Goal: Task Accomplishment & Management: Complete application form

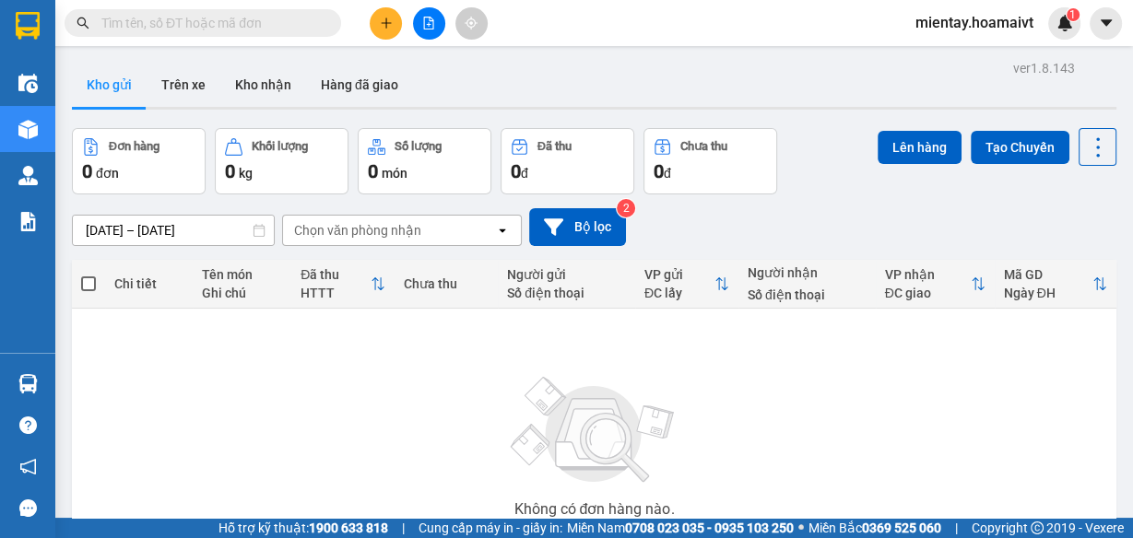
scroll to position [154, 0]
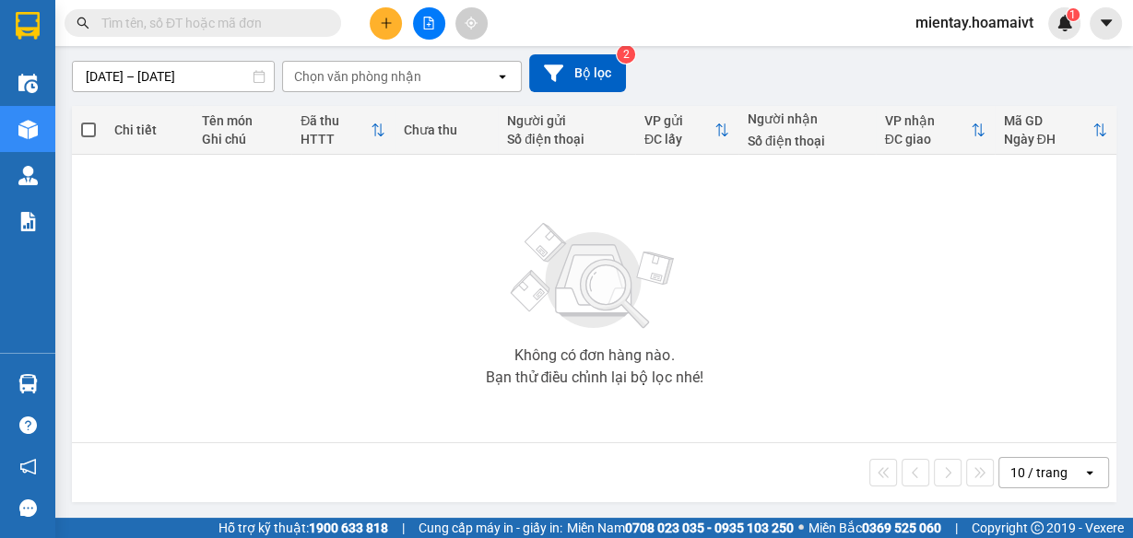
click at [1057, 491] on div "10 / trang open" at bounding box center [594, 472] width 1044 height 59
click at [1039, 472] on div "10 / trang" at bounding box center [1038, 473] width 57 height 18
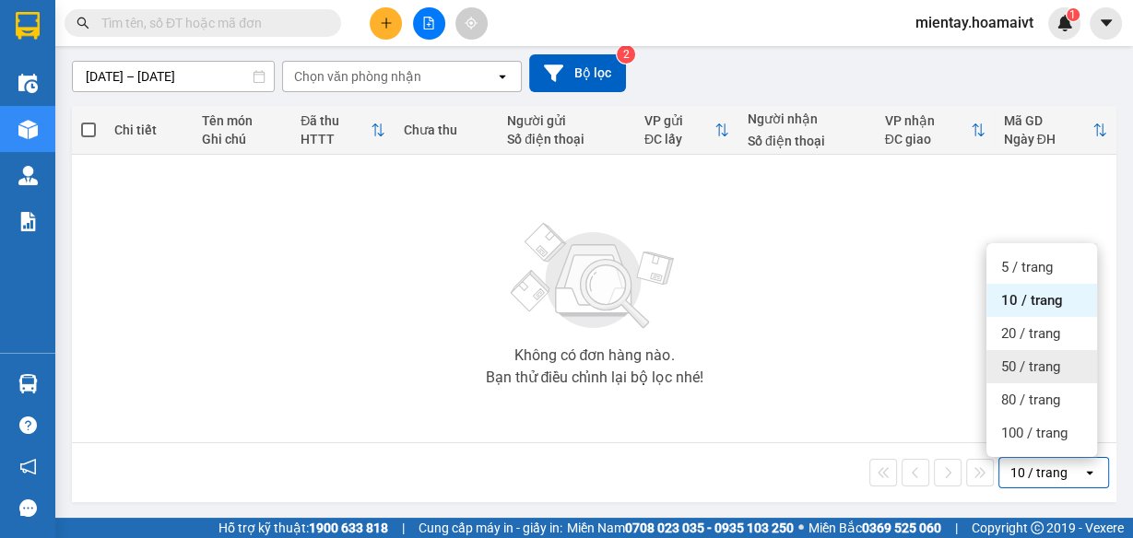
click at [1006, 364] on span "50 / trang" at bounding box center [1030, 367] width 59 height 18
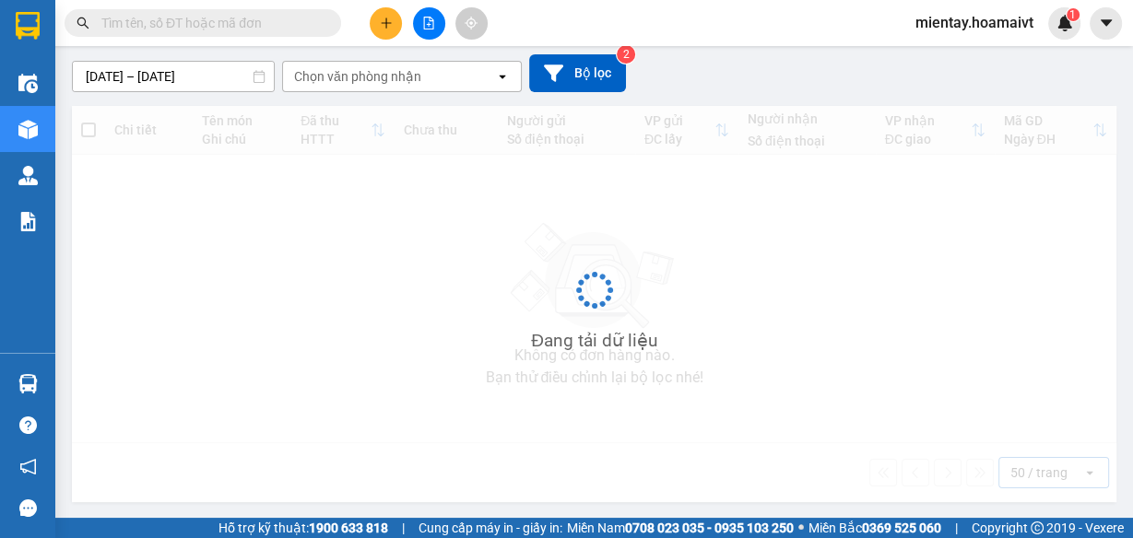
scroll to position [0, 0]
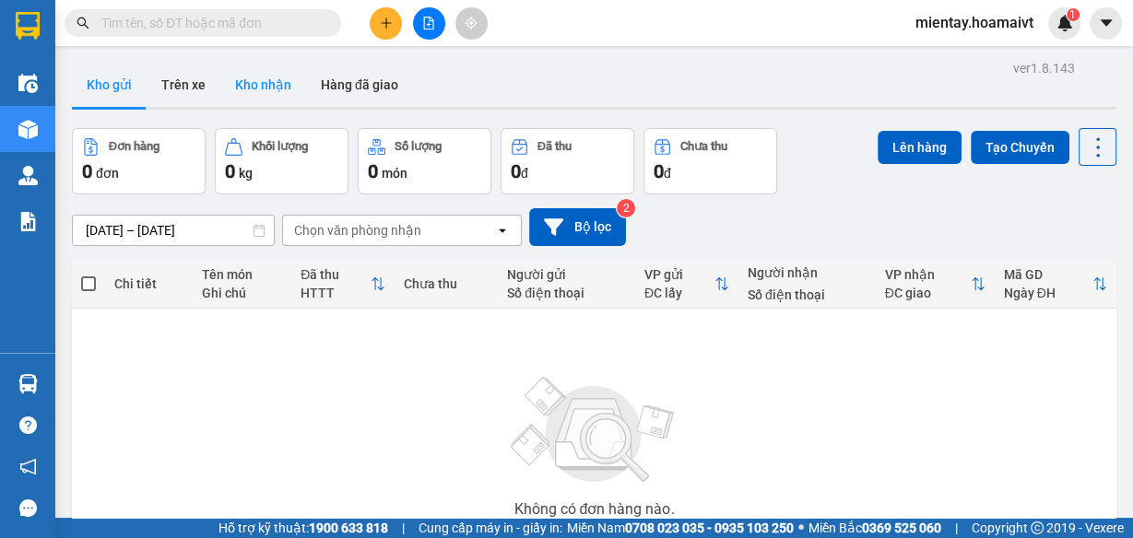
click at [249, 89] on button "Kho nhận" at bounding box center [263, 85] width 86 height 44
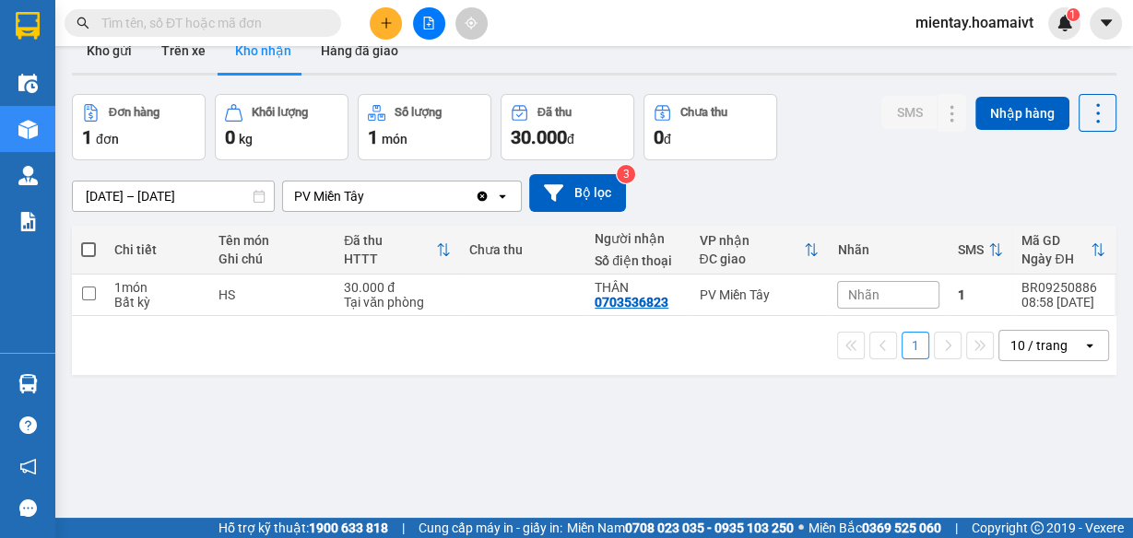
scroll to position [84, 0]
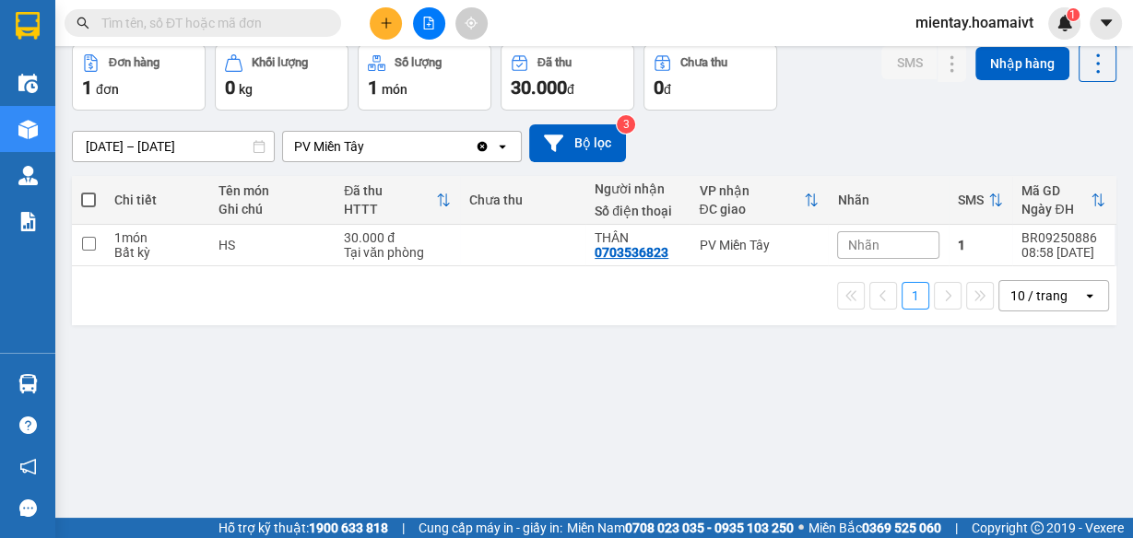
click at [1023, 307] on div "10 / trang" at bounding box center [1040, 295] width 83 height 29
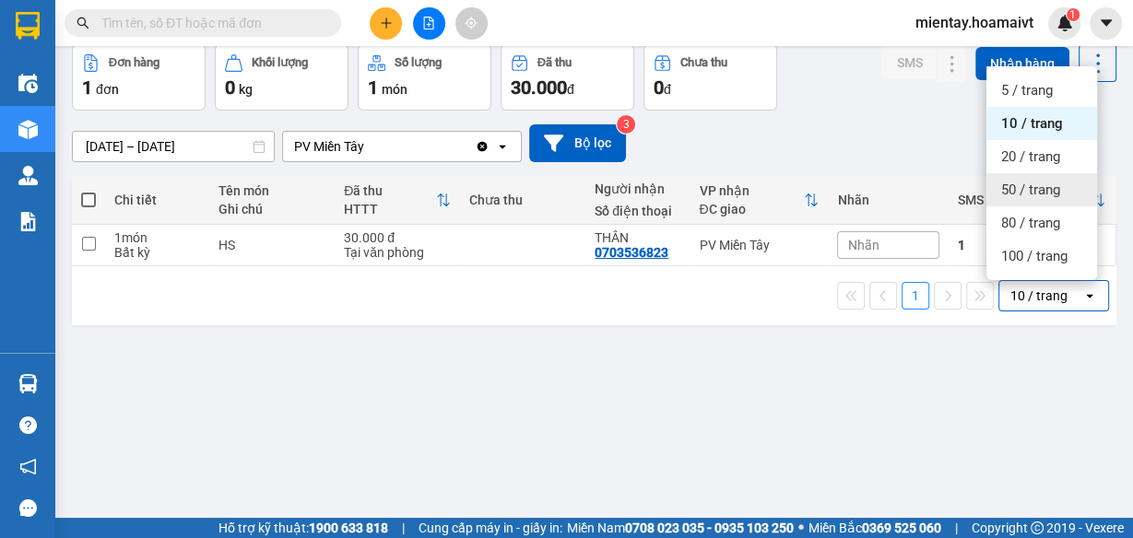
click at [1016, 187] on span "50 / trang" at bounding box center [1030, 190] width 59 height 18
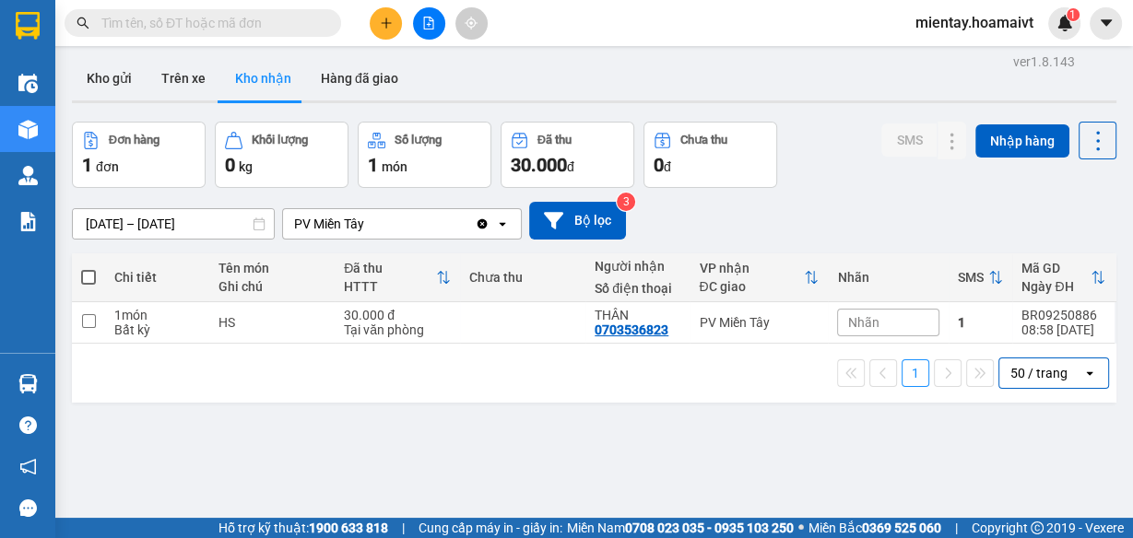
scroll to position [0, 0]
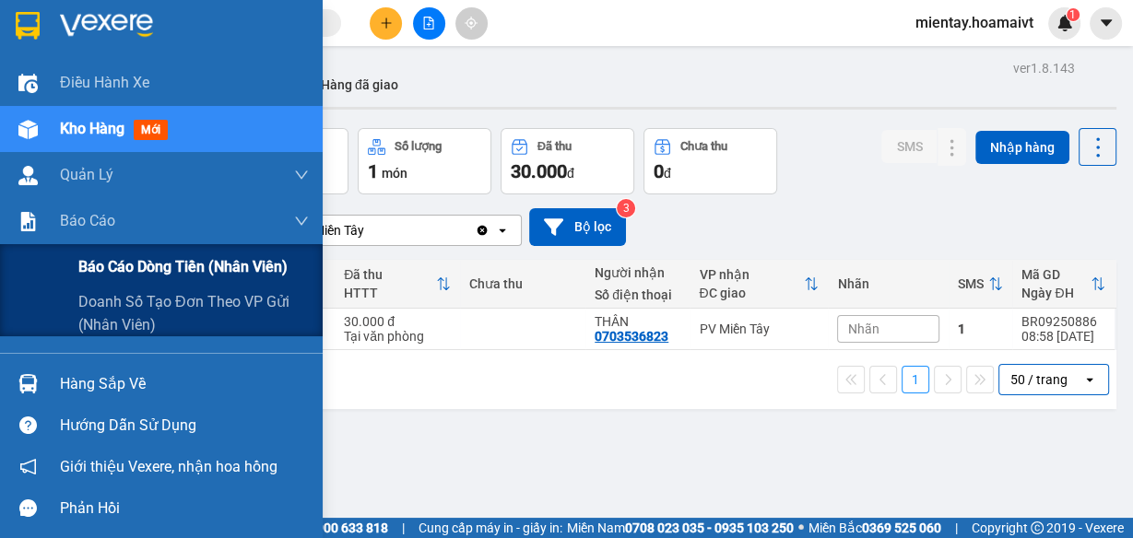
click at [125, 274] on span "Báo cáo dòng tiền (nhân viên)" at bounding box center [182, 266] width 209 height 23
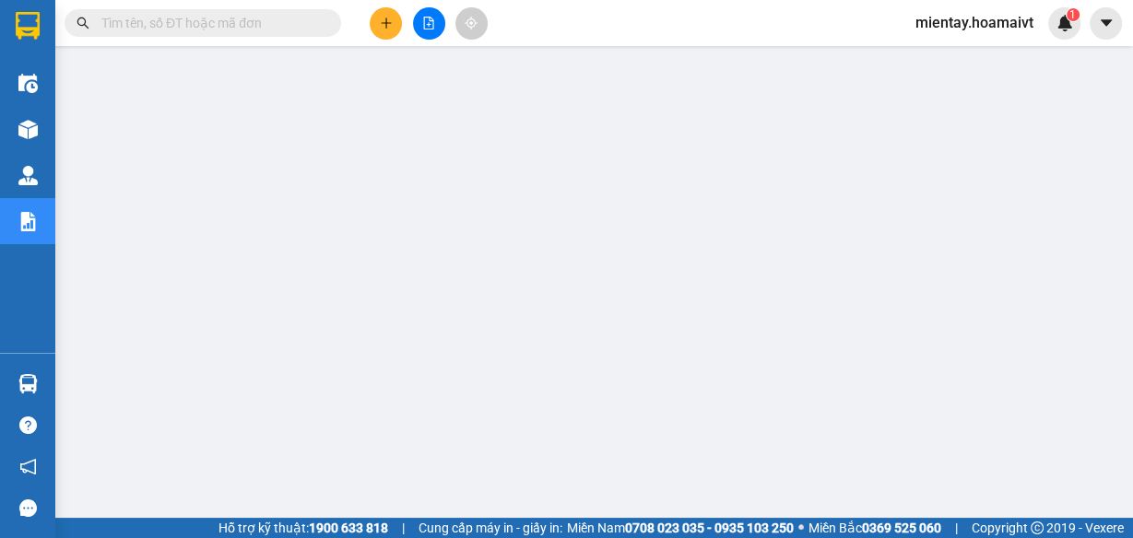
scroll to position [221, 0]
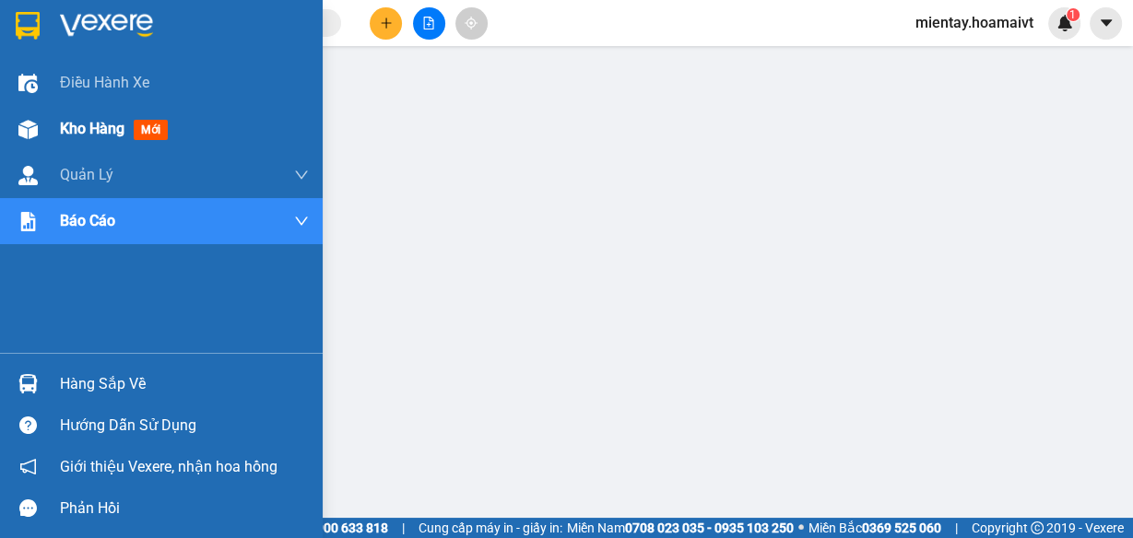
click at [74, 136] on span "Kho hàng" at bounding box center [92, 129] width 65 height 18
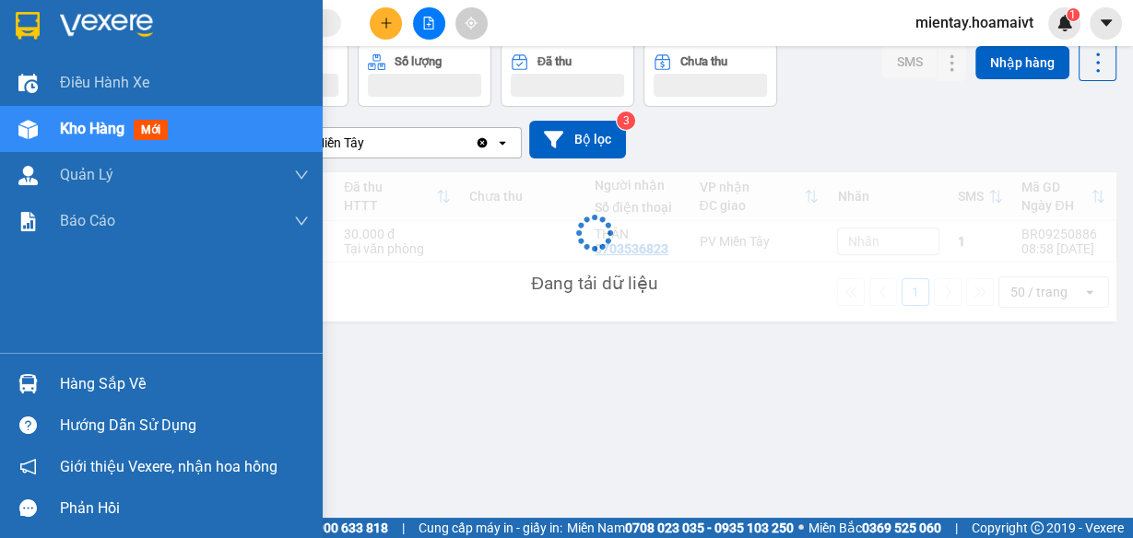
scroll to position [84, 0]
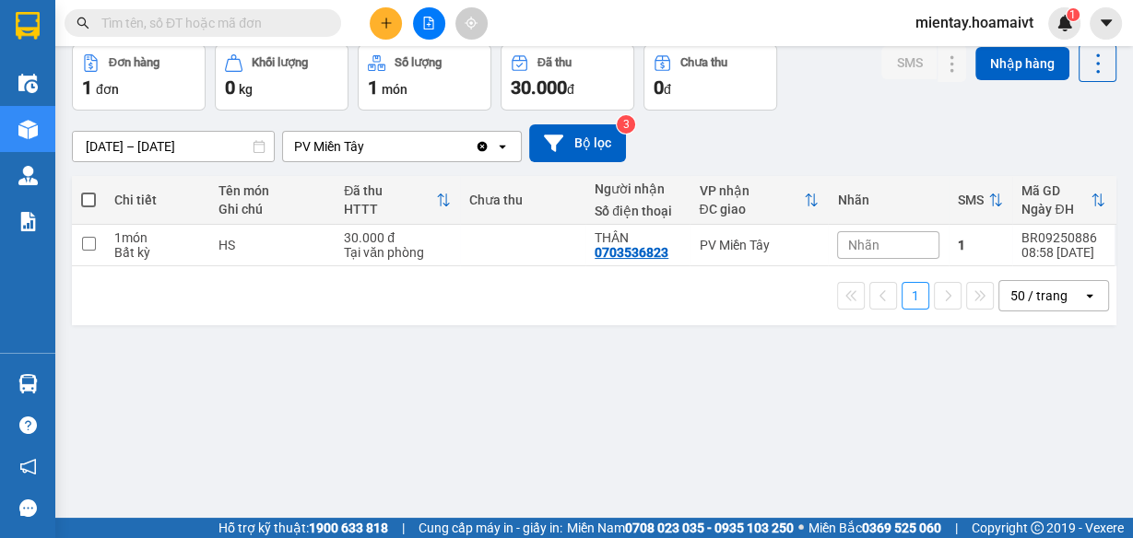
click at [375, 25] on button at bounding box center [386, 23] width 32 height 32
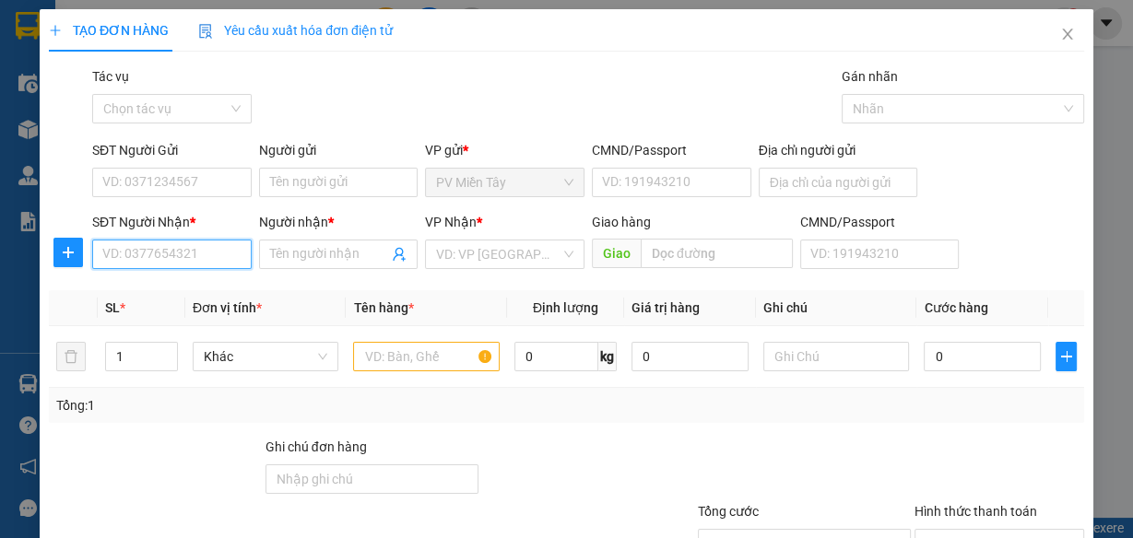
click at [133, 255] on input "SĐT Người Nhận *" at bounding box center [171, 254] width 159 height 29
type input "0918004222"
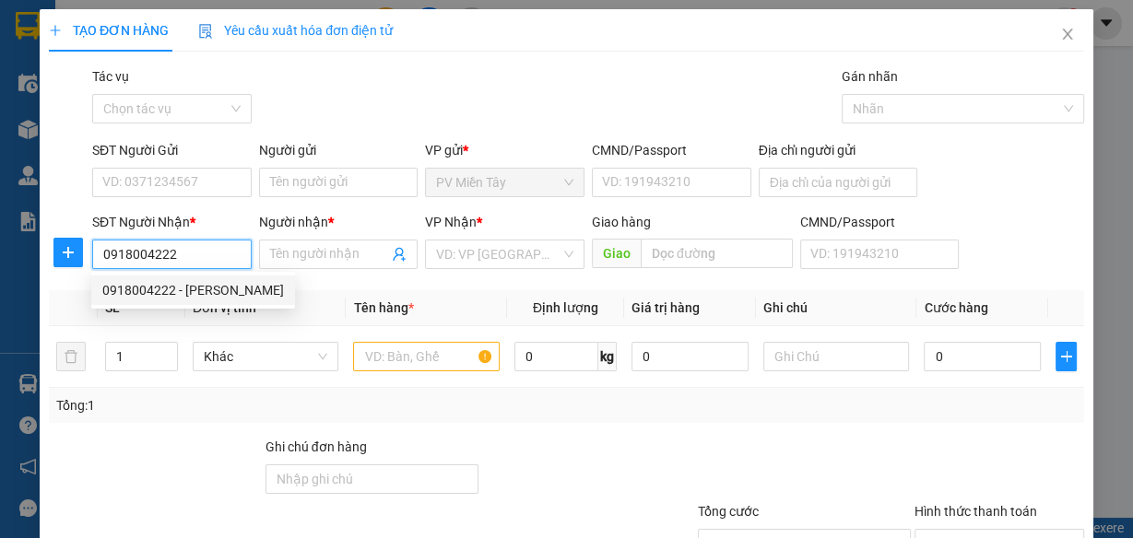
click at [149, 286] on div "0918004222 - CHI THAO" at bounding box center [193, 290] width 182 height 20
type input "[PERSON_NAME]"
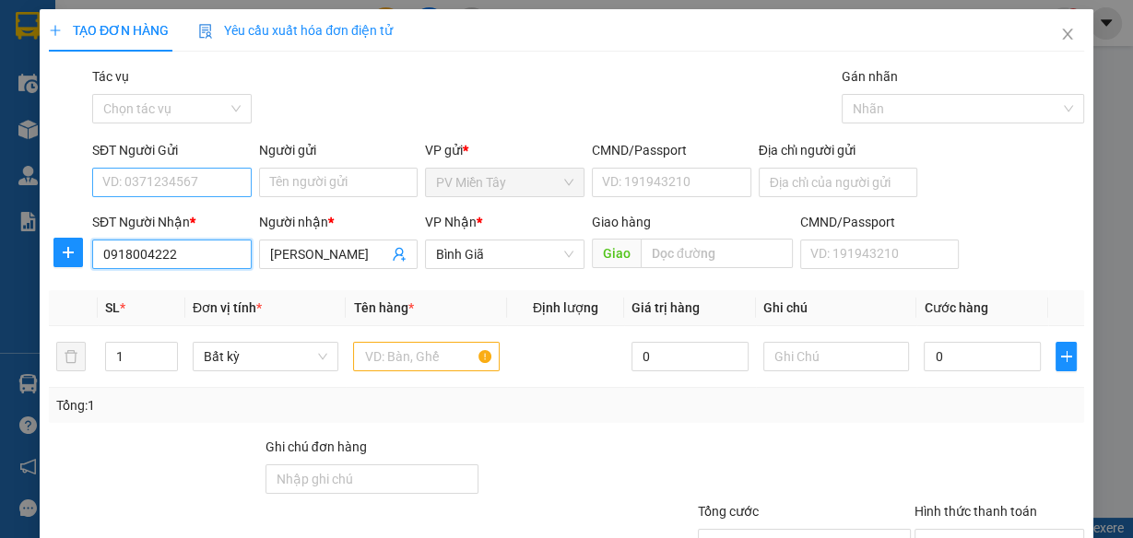
type input "0918004222"
click at [169, 190] on input "SĐT Người Gửi" at bounding box center [171, 182] width 159 height 29
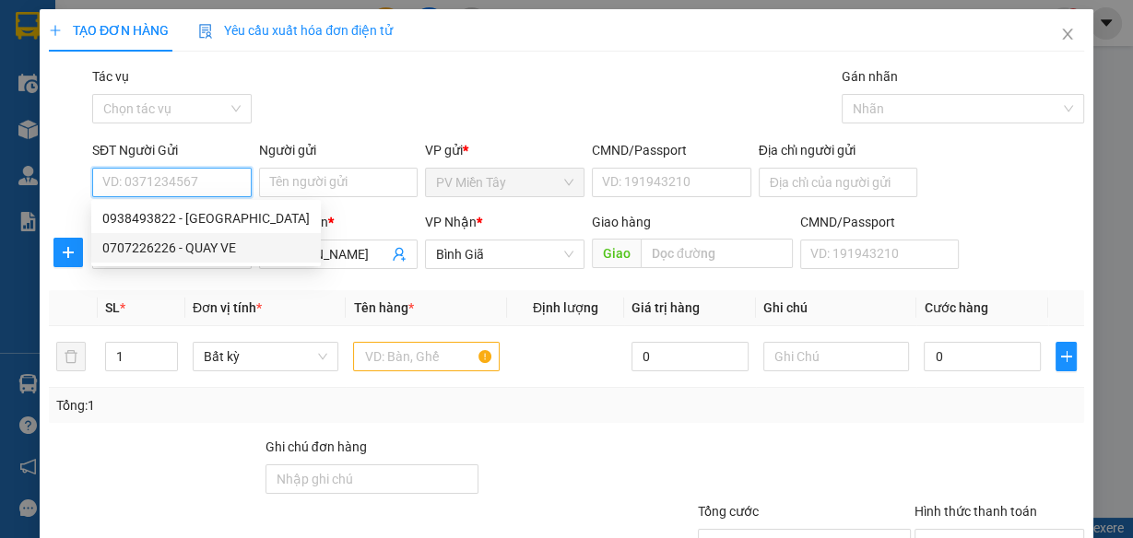
click at [175, 249] on div "0707226226 - QUAY VE" at bounding box center [205, 248] width 207 height 20
type input "0707226226"
type input "QUAY VE"
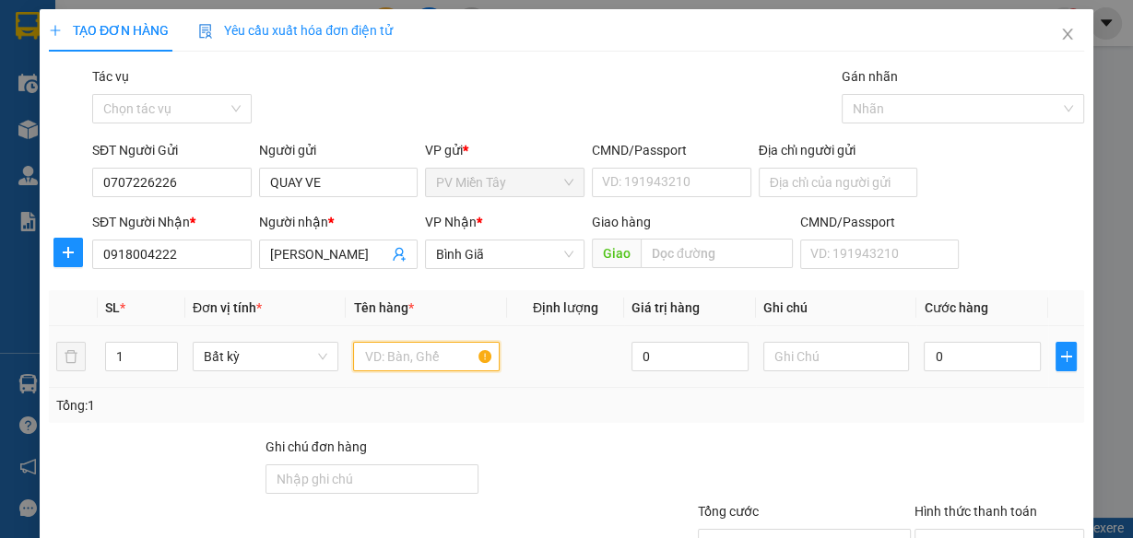
click at [429, 351] on input "text" at bounding box center [426, 356] width 147 height 29
type input "goi tien"
click at [517, 403] on div "Tổng: 1" at bounding box center [566, 405] width 1020 height 20
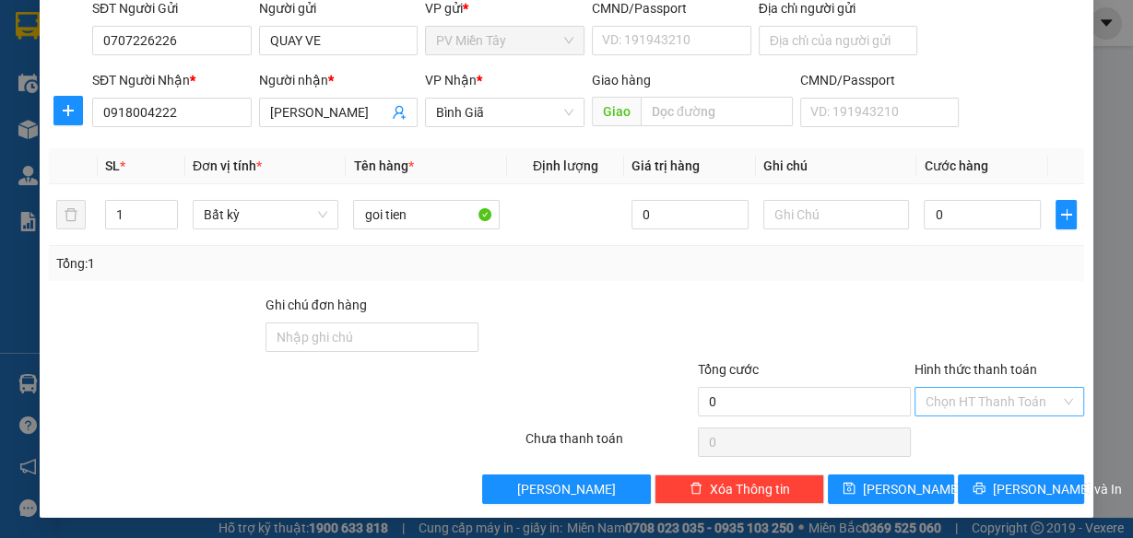
click at [933, 396] on input "Hình thức thanh toán" at bounding box center [992, 402] width 135 height 28
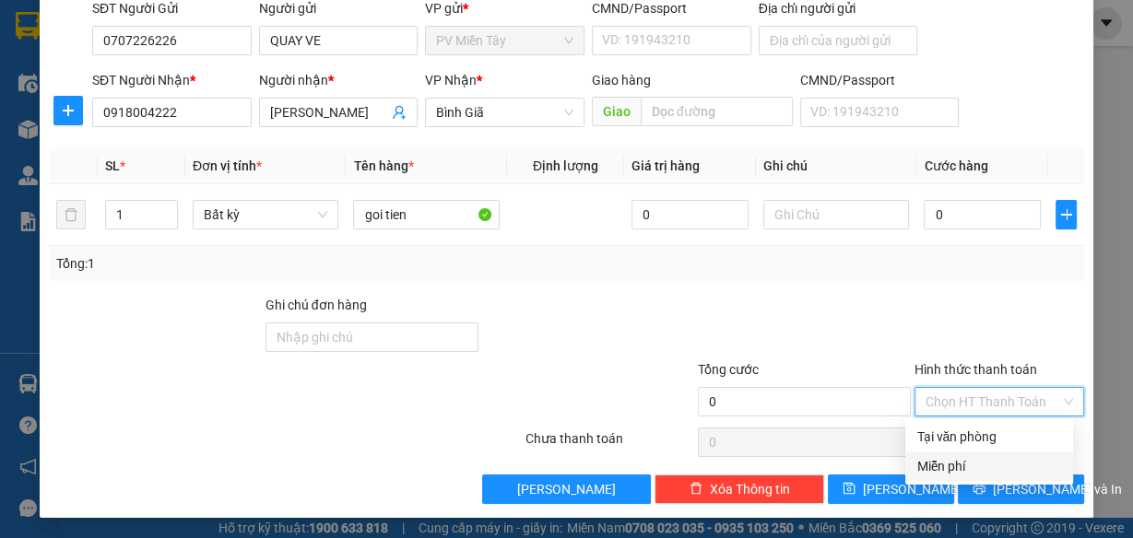
click at [944, 468] on div "Miễn phí" at bounding box center [989, 466] width 146 height 20
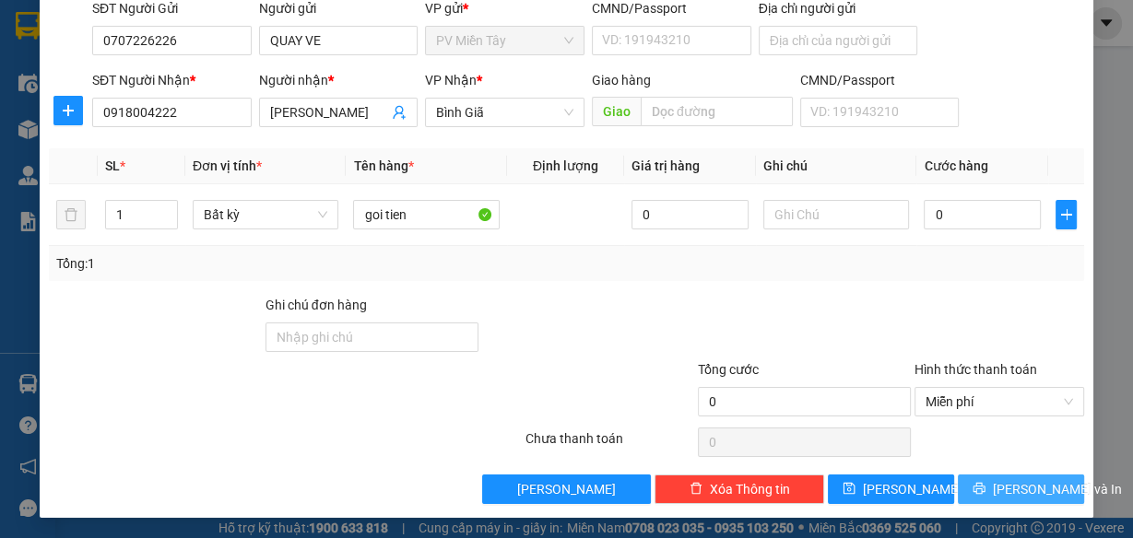
click at [1005, 492] on span "Lưu và In" at bounding box center [1056, 489] width 129 height 20
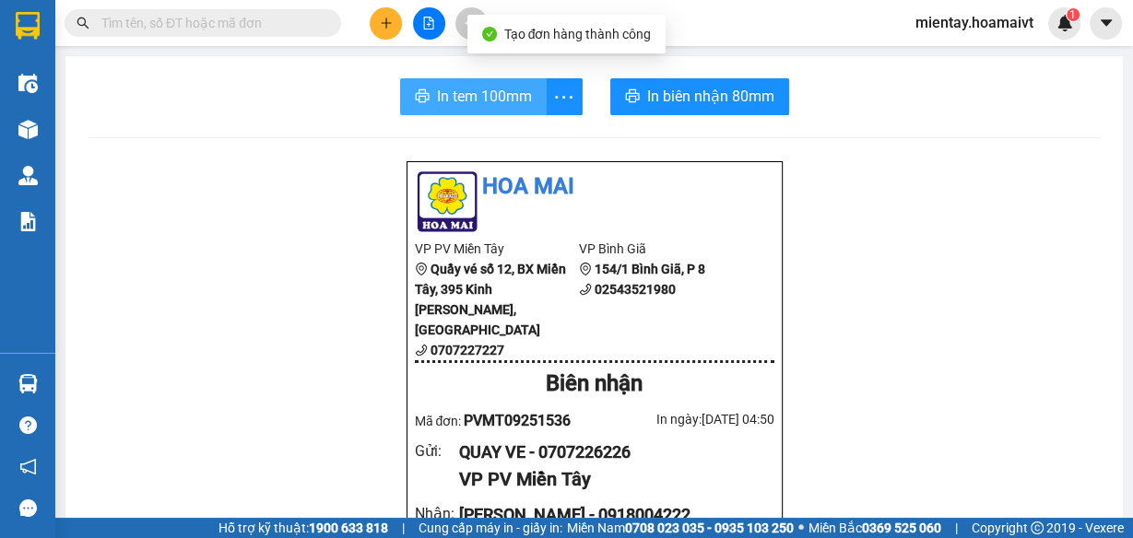
click at [469, 99] on span "In tem 100mm" at bounding box center [484, 96] width 95 height 23
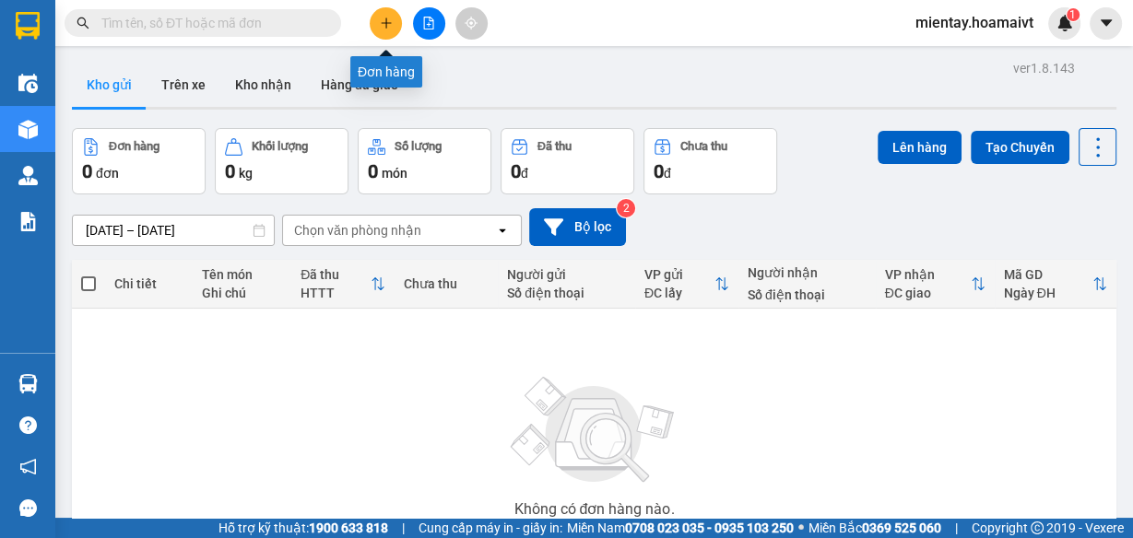
click at [389, 20] on icon "plus" at bounding box center [386, 23] width 13 height 13
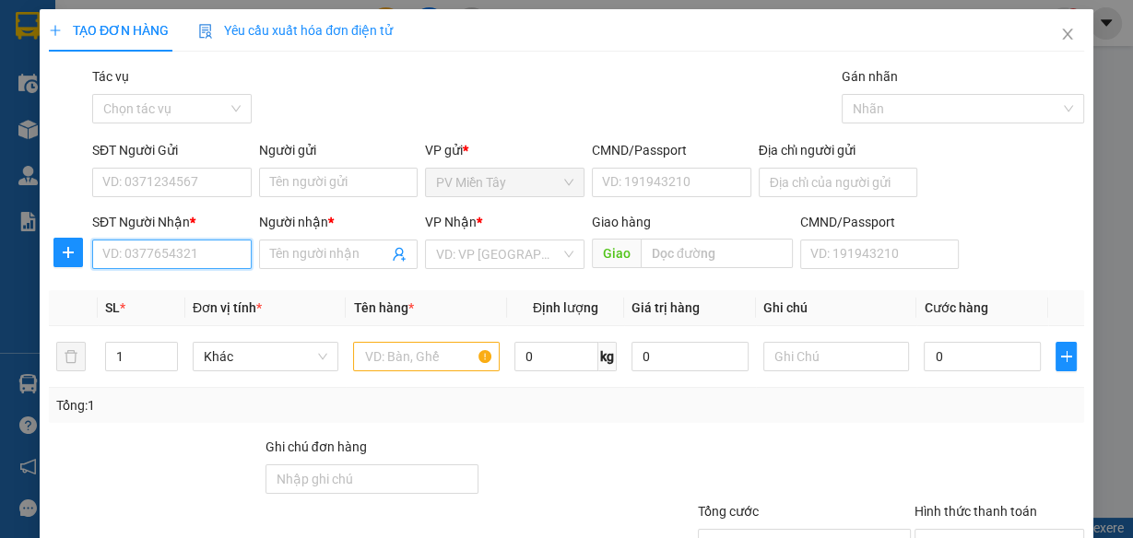
click at [155, 252] on input "SĐT Người Nhận *" at bounding box center [171, 254] width 159 height 29
type input "0783815532"
click at [159, 288] on div "0783815532 - Trang" at bounding box center [169, 290] width 135 height 20
type input "quan binh tan"
type input "Trang"
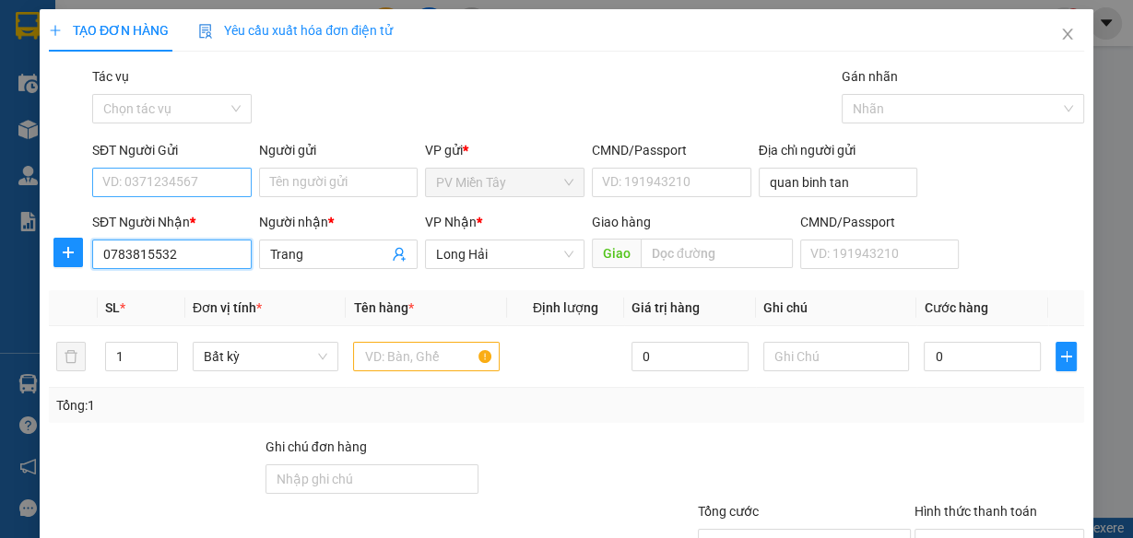
type input "0783815532"
click at [167, 170] on input "SĐT Người Gửi" at bounding box center [171, 182] width 159 height 29
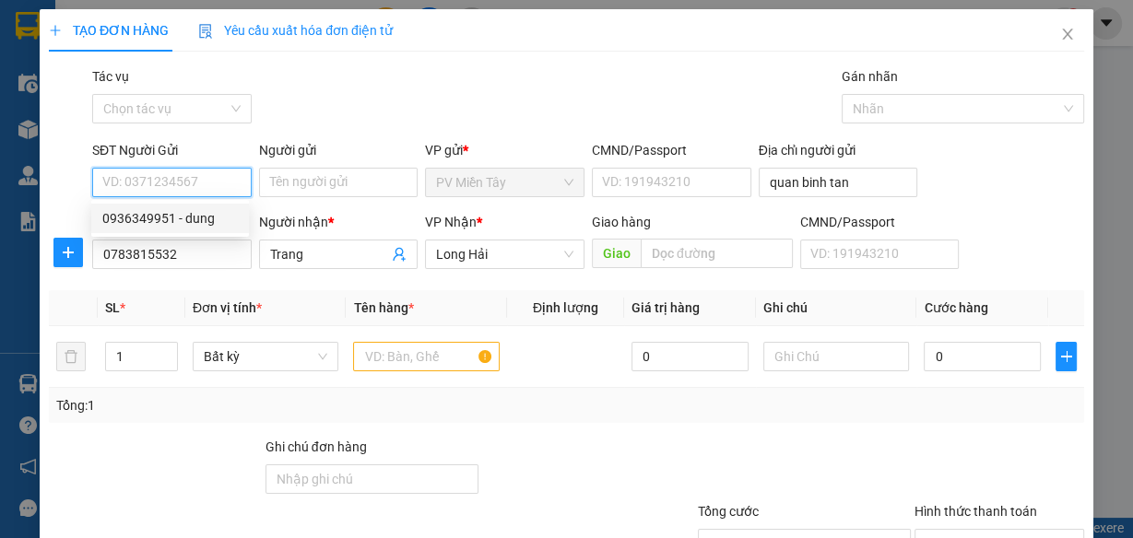
click at [169, 219] on div "0936349951 - dung" at bounding box center [169, 218] width 135 height 20
type input "0936349951"
type input "dung"
type input "091072023796"
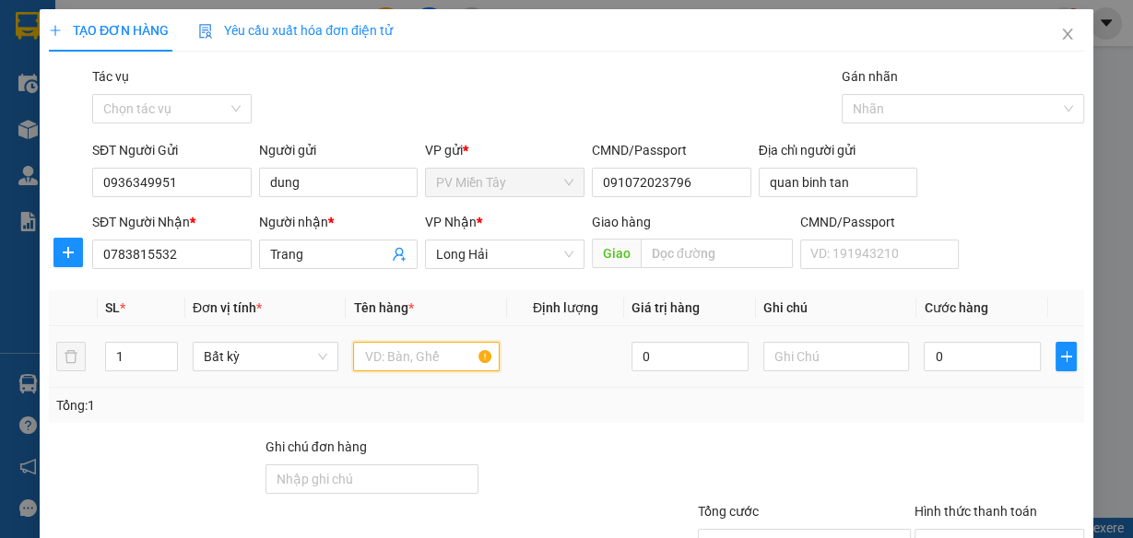
click at [433, 356] on input "text" at bounding box center [426, 356] width 147 height 29
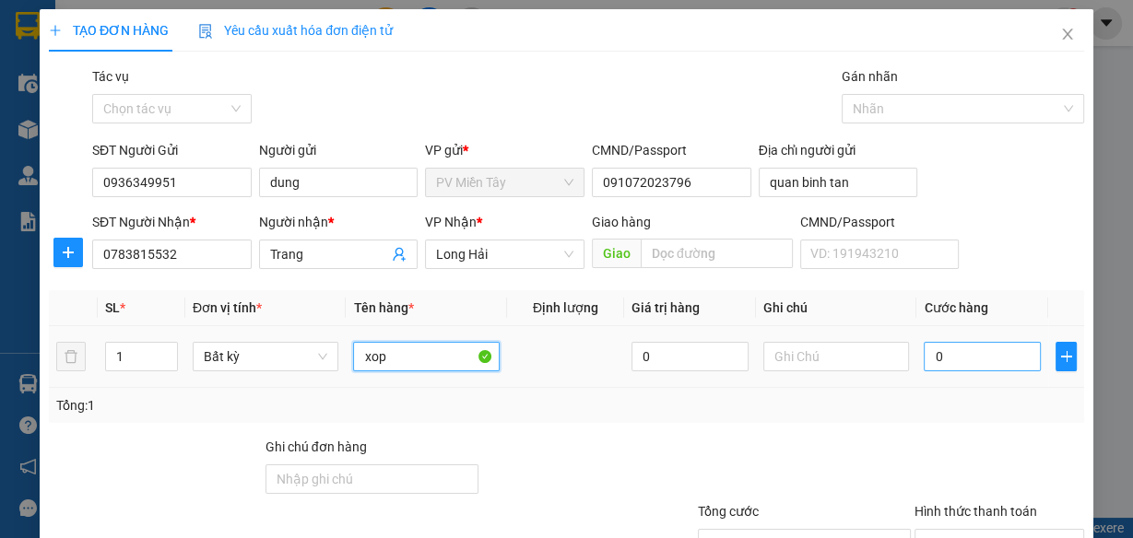
type input "xop"
click at [969, 353] on input "0" at bounding box center [981, 356] width 117 height 29
type input "5"
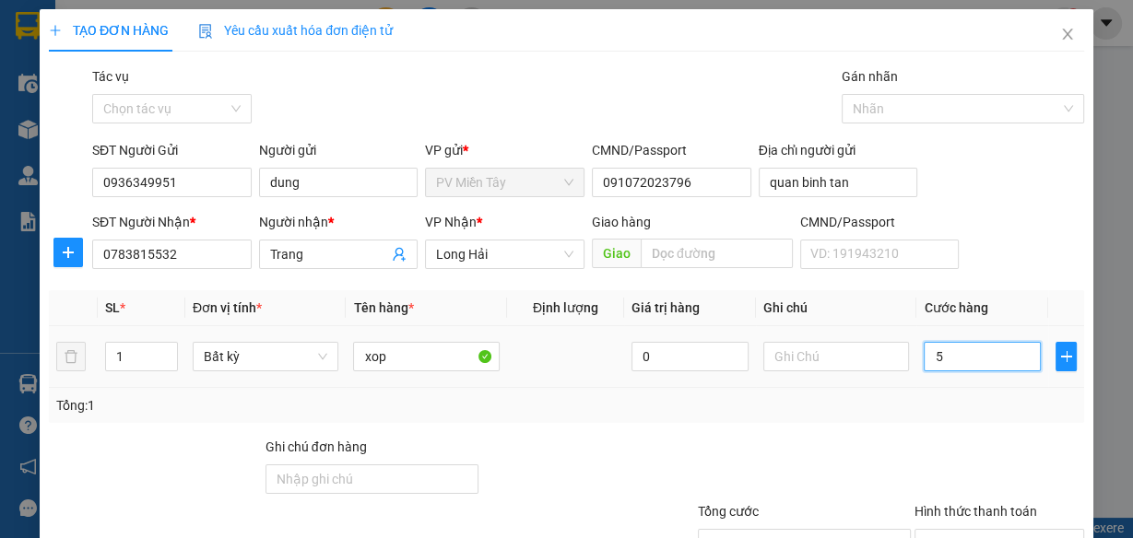
type input "50"
type input "50.000"
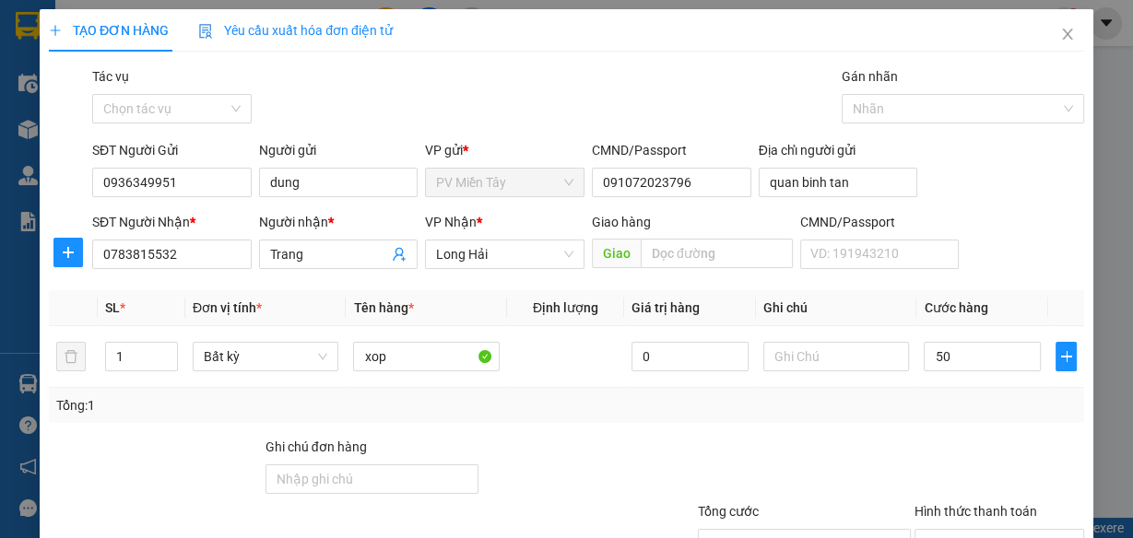
type input "50.000"
click at [923, 422] on div "Transit Pickup Surcharge Ids Transit Deliver Surcharge Ids Transit Deliver Surc…" at bounding box center [566, 356] width 1035 height 580
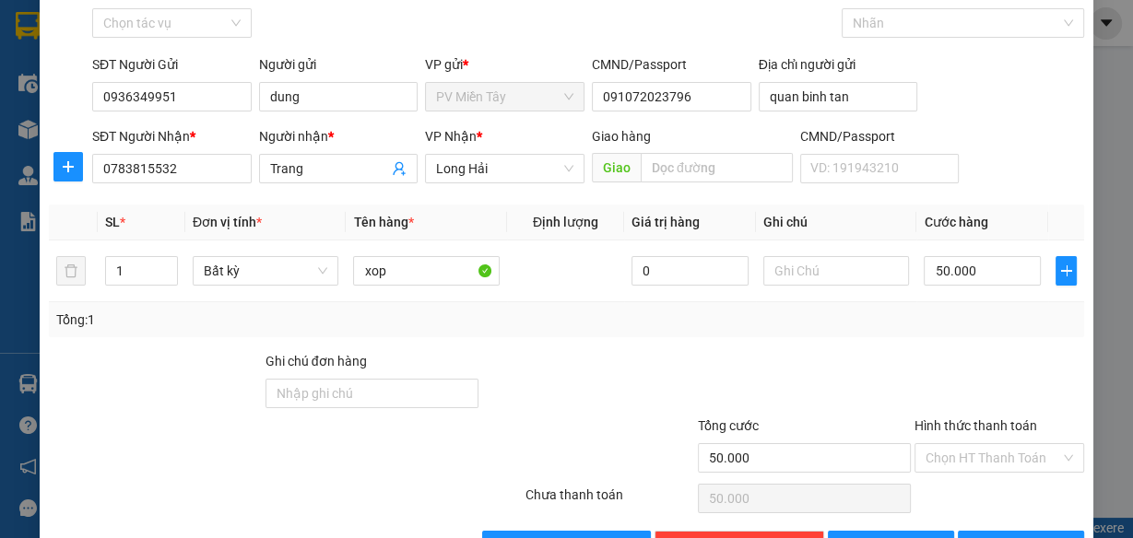
scroll to position [142, 0]
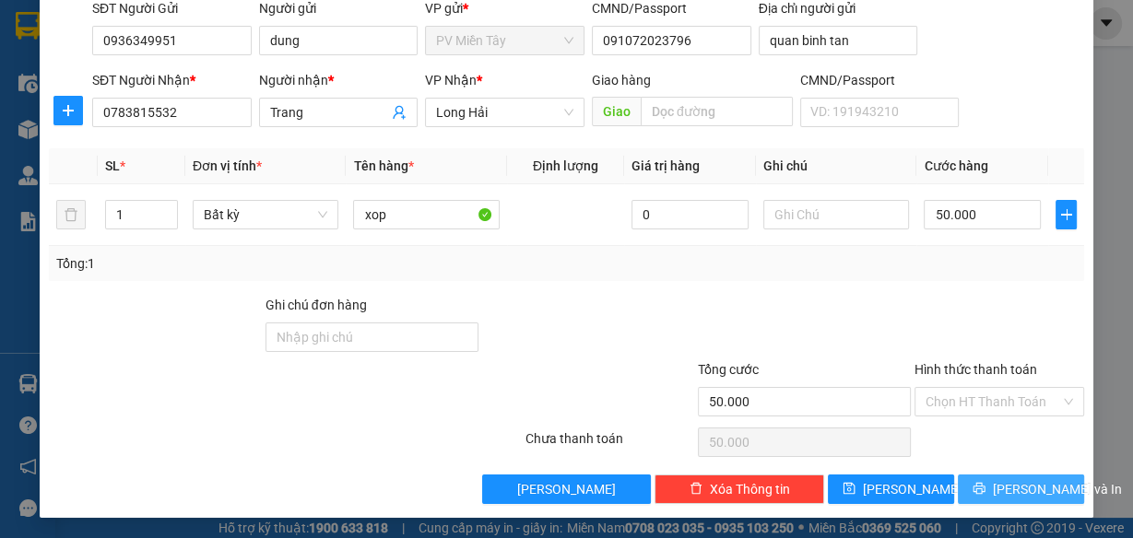
click at [1001, 493] on span "Lưu và In" at bounding box center [1056, 489] width 129 height 20
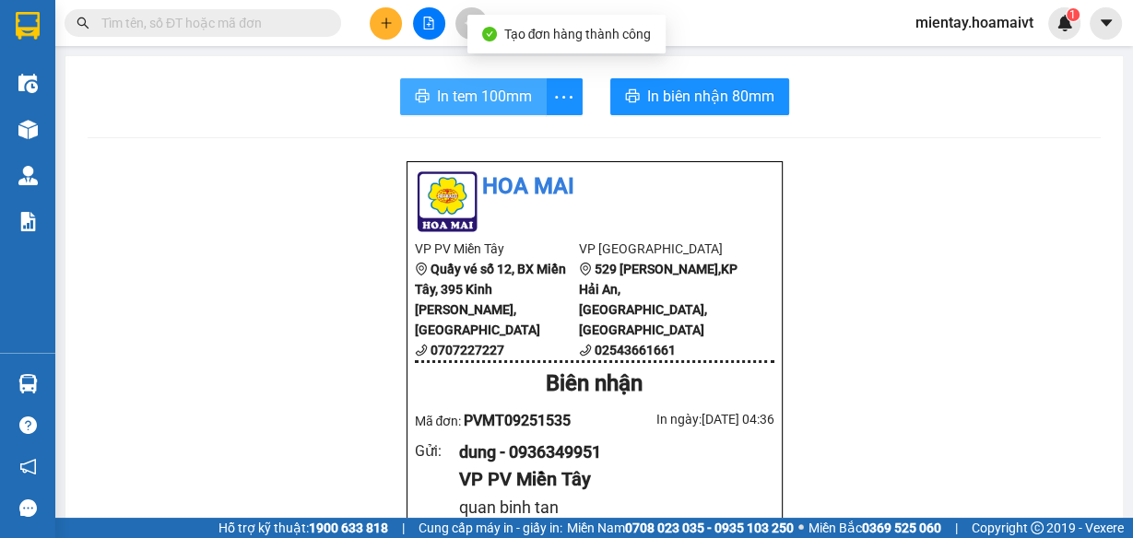
click at [473, 95] on span "In tem 100mm" at bounding box center [484, 96] width 95 height 23
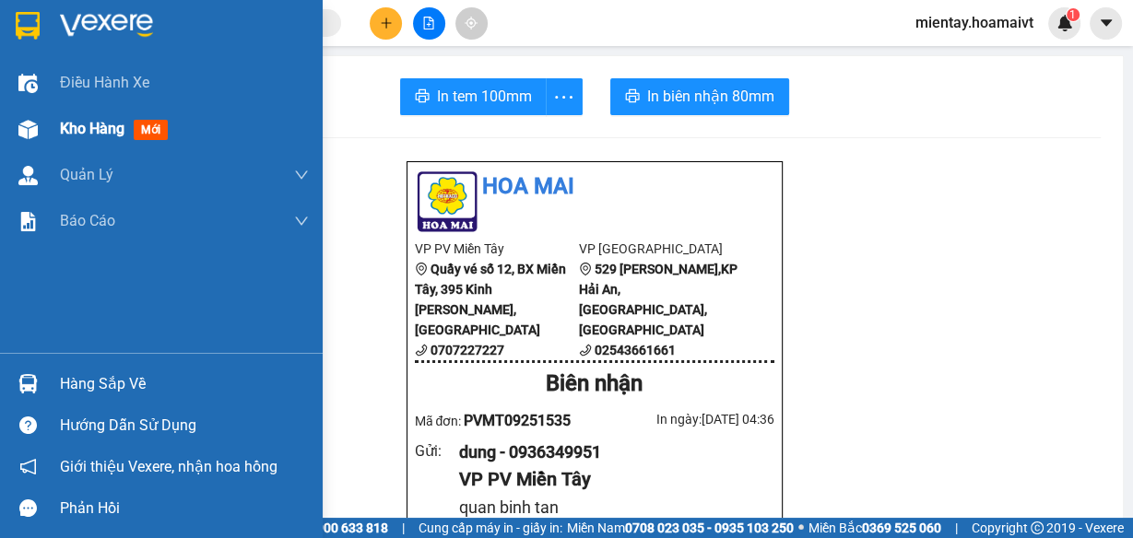
click at [86, 137] on span "Kho hàng" at bounding box center [92, 129] width 65 height 18
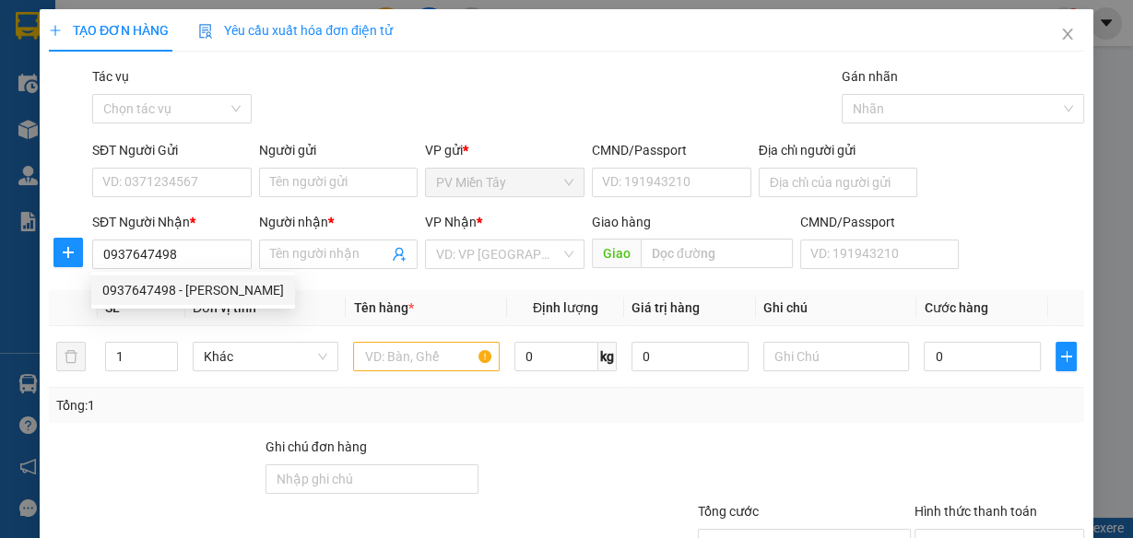
click at [175, 288] on div "0937647498 - Linh BR" at bounding box center [193, 290] width 182 height 20
type input "cho Binh Dien, F7, Q8"
type input "Linh BR"
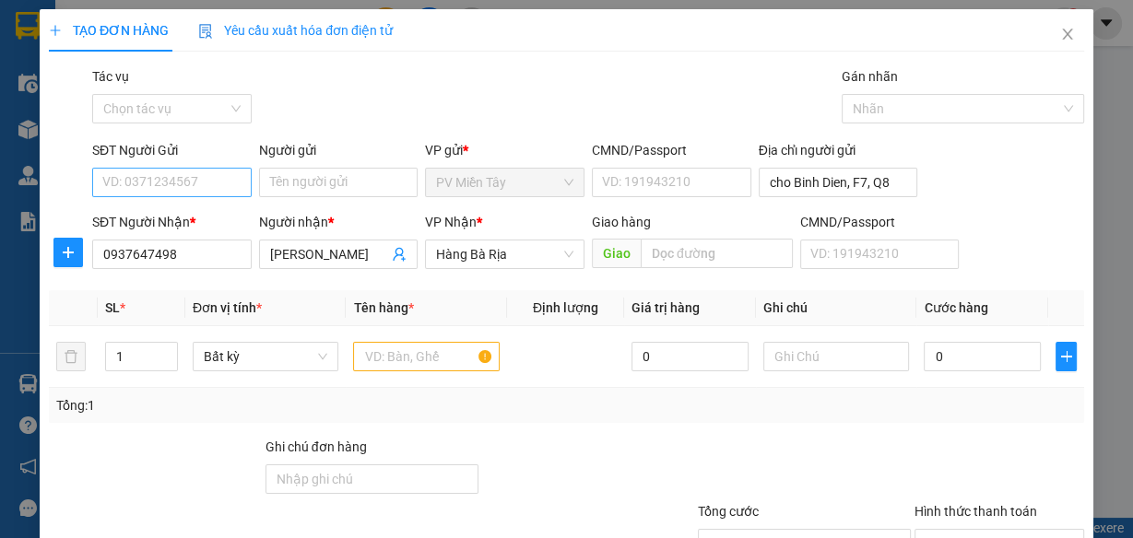
type input "0937647498"
click at [182, 194] on input "SĐT Người Gửi" at bounding box center [171, 182] width 159 height 29
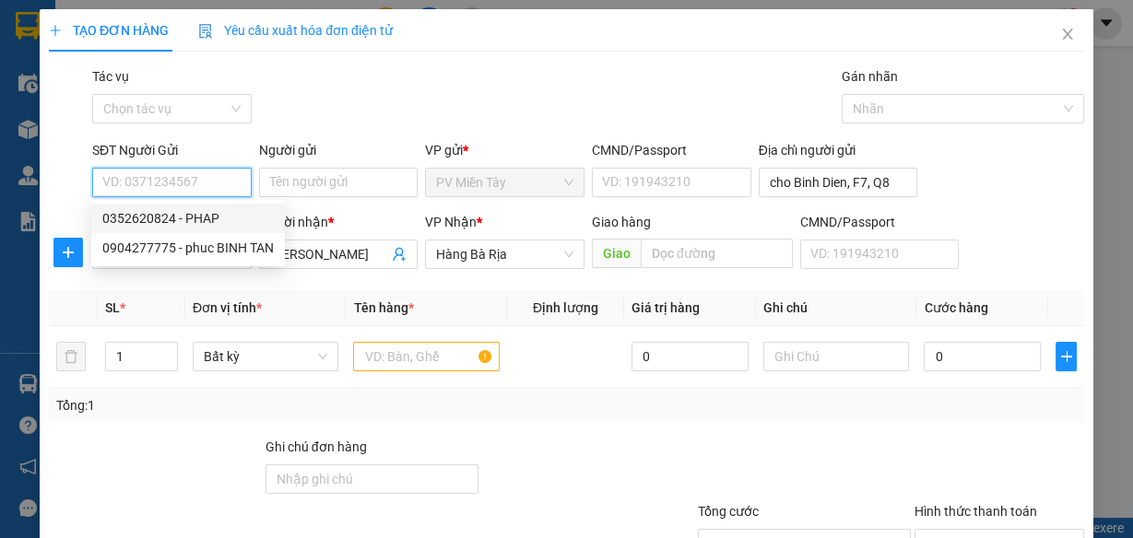
click at [183, 217] on div "0352620824 - PHAP" at bounding box center [187, 218] width 171 height 20
type input "0352620824"
type input "PHAP"
type input "083200011433"
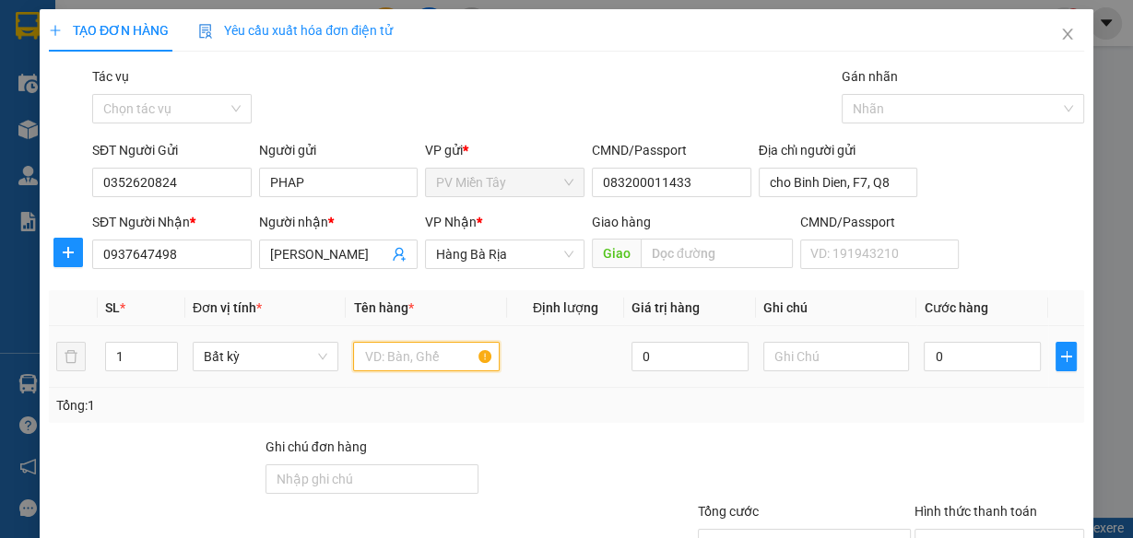
click at [386, 358] on input "text" at bounding box center [426, 356] width 147 height 29
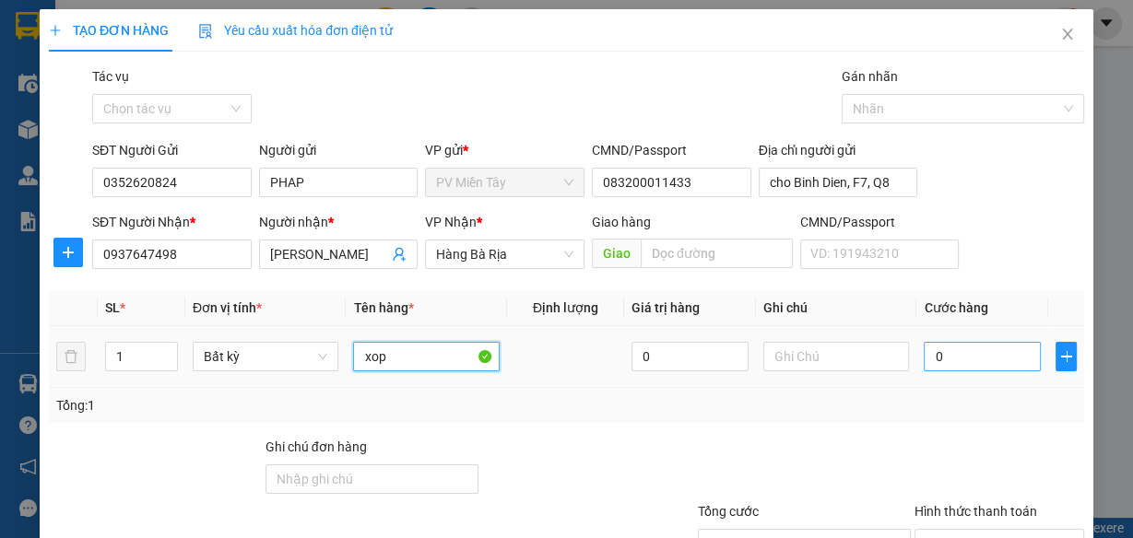
type input "xop"
click at [954, 352] on input "0" at bounding box center [981, 356] width 117 height 29
type input "4"
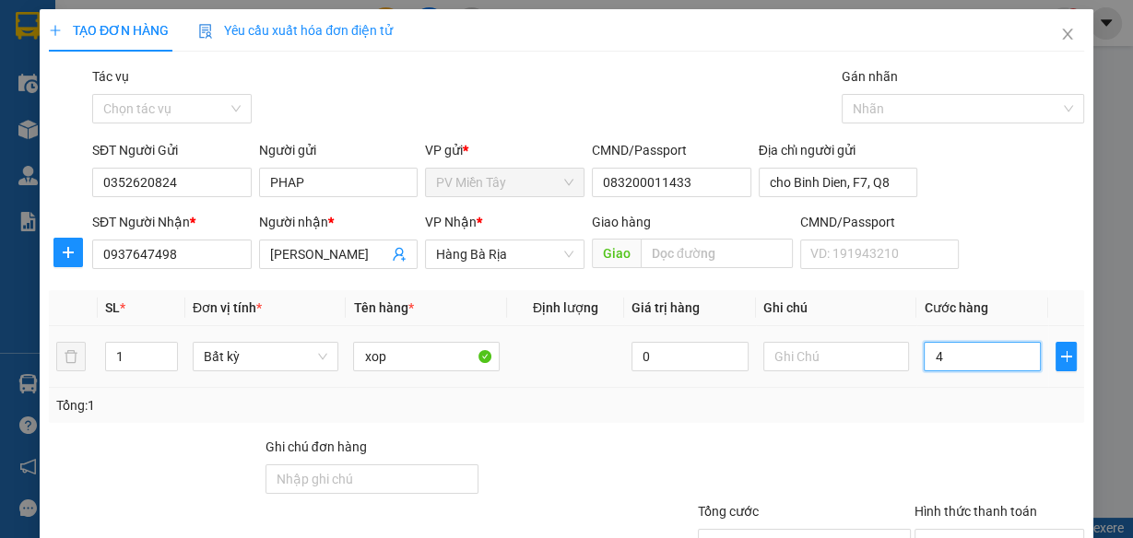
type input "40"
type input "40.000"
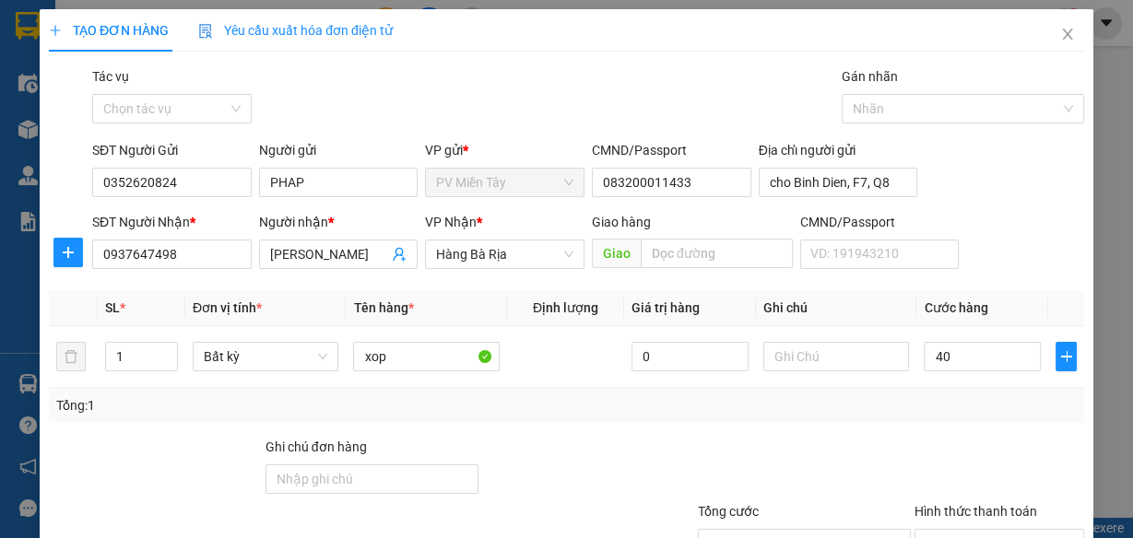
type input "40.000"
click at [945, 434] on div "Transit Pickup Surcharge Ids Transit Deliver Surcharge Ids Transit Deliver Surc…" at bounding box center [566, 356] width 1035 height 580
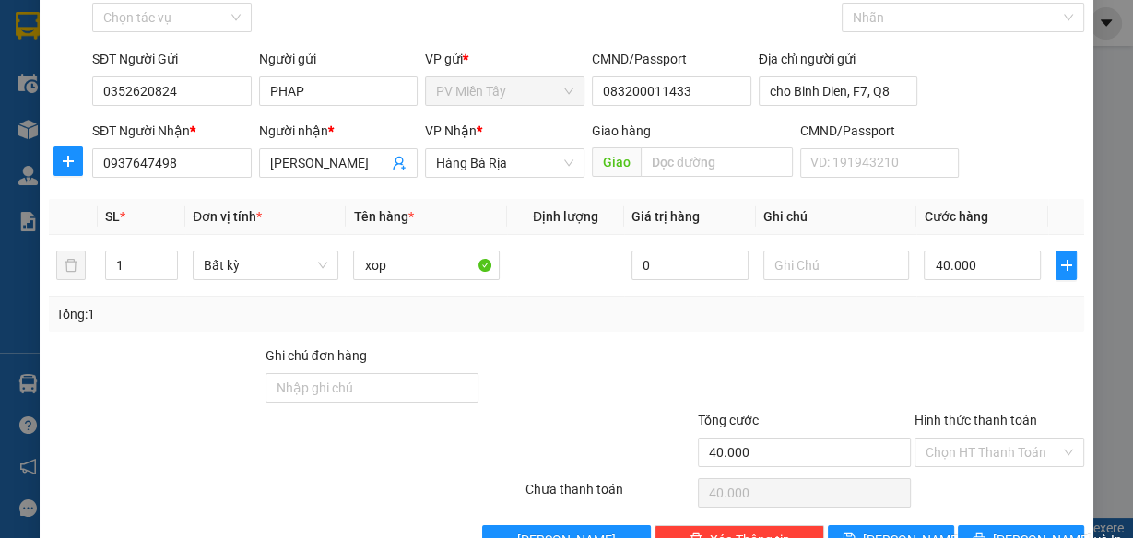
scroll to position [142, 0]
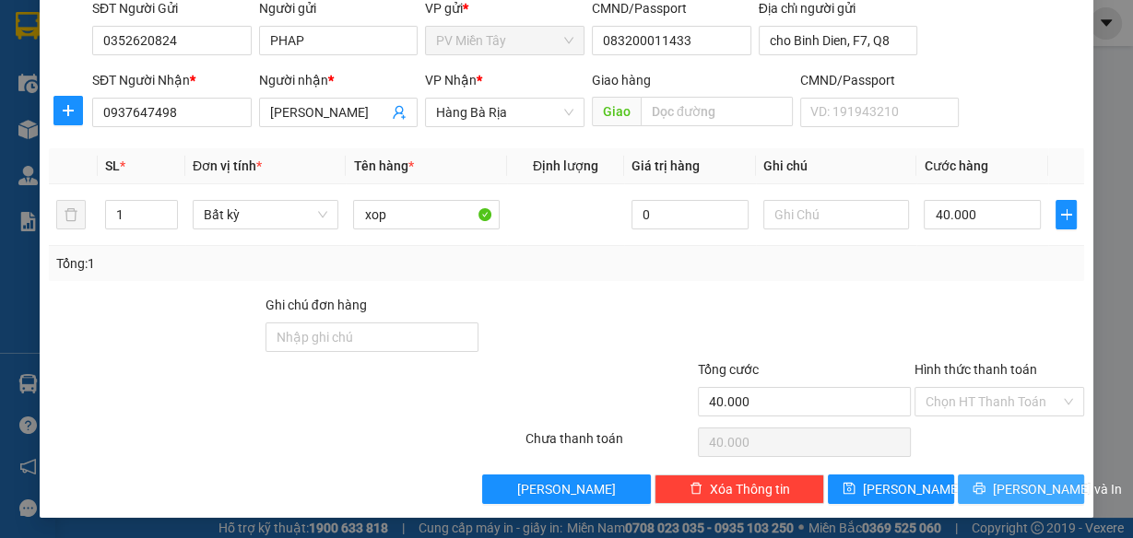
click at [1012, 487] on span "Lưu và In" at bounding box center [1056, 489] width 129 height 20
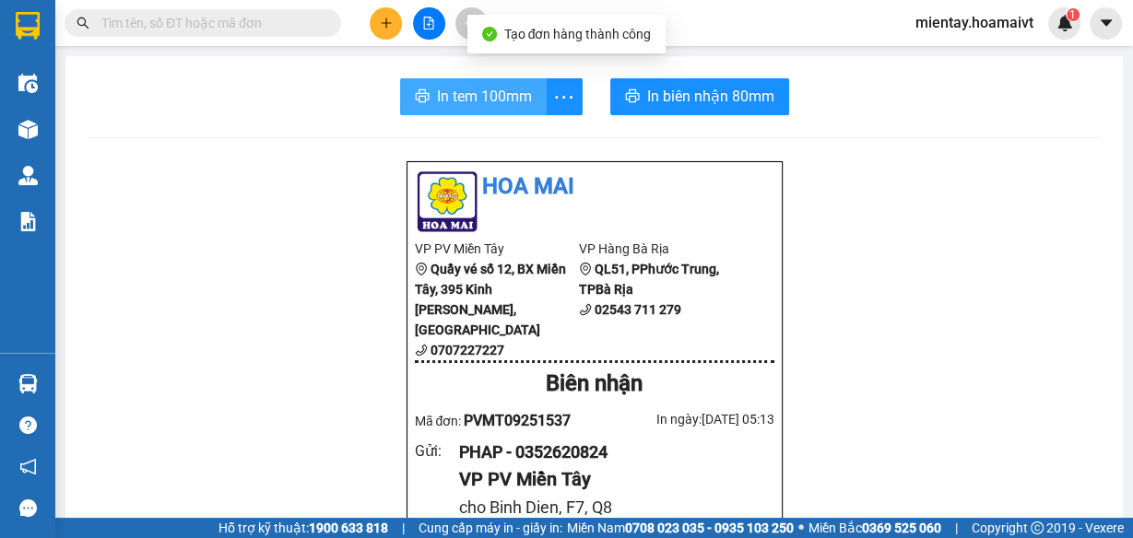
click at [469, 88] on span "In tem 100mm" at bounding box center [484, 96] width 95 height 23
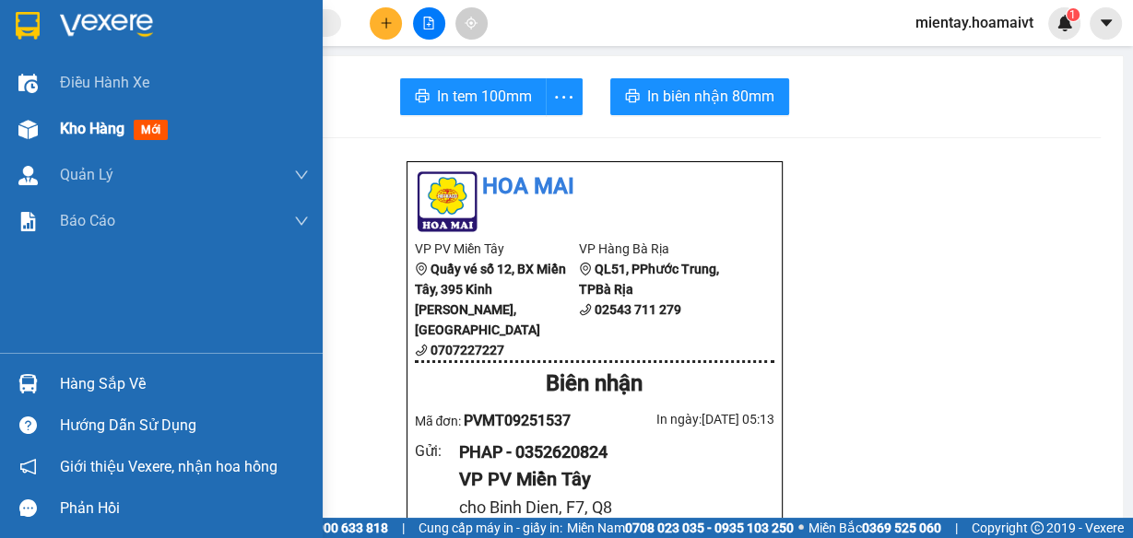
click at [92, 127] on span "Kho hàng" at bounding box center [92, 129] width 65 height 18
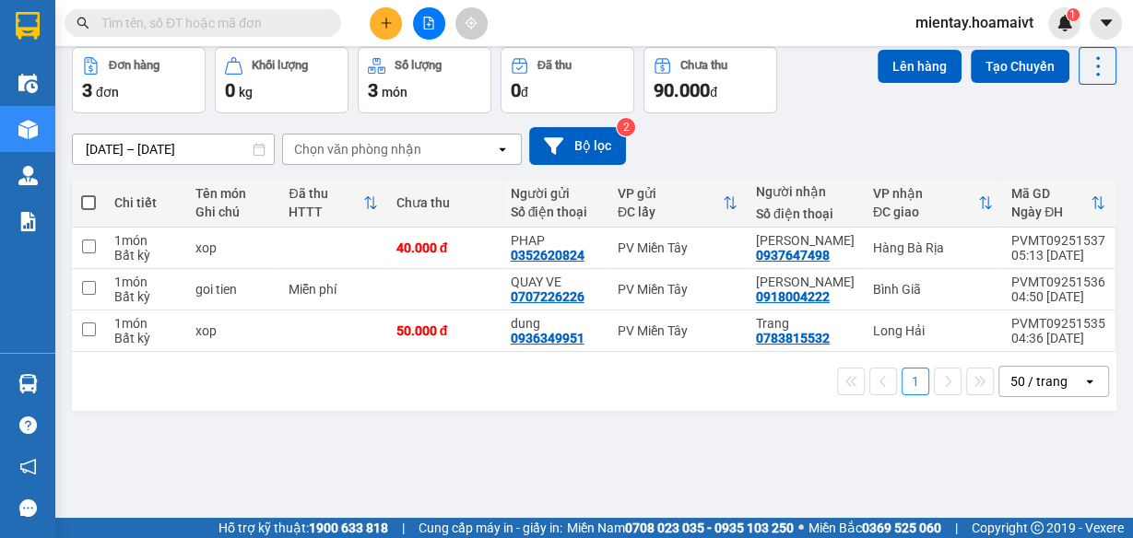
scroll to position [84, 0]
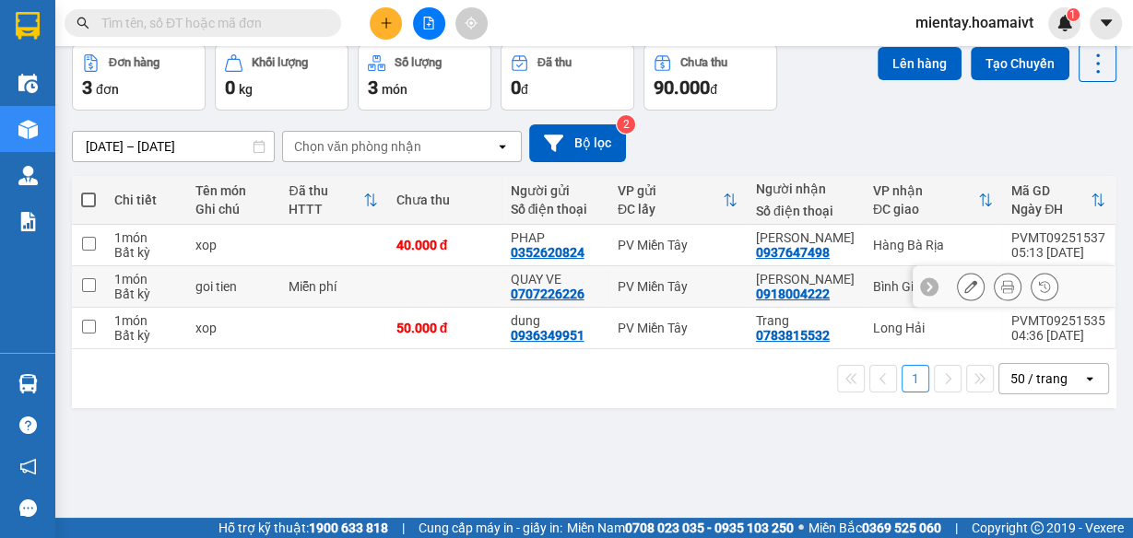
click at [412, 294] on td at bounding box center [444, 286] width 114 height 41
checkbox input "true"
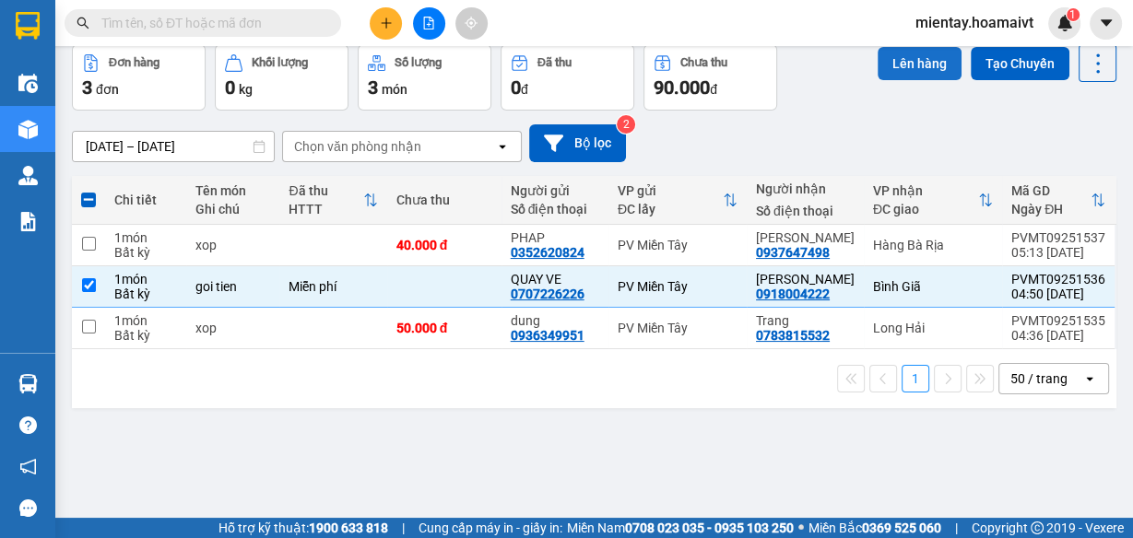
click at [924, 72] on button "Lên hàng" at bounding box center [919, 63] width 84 height 33
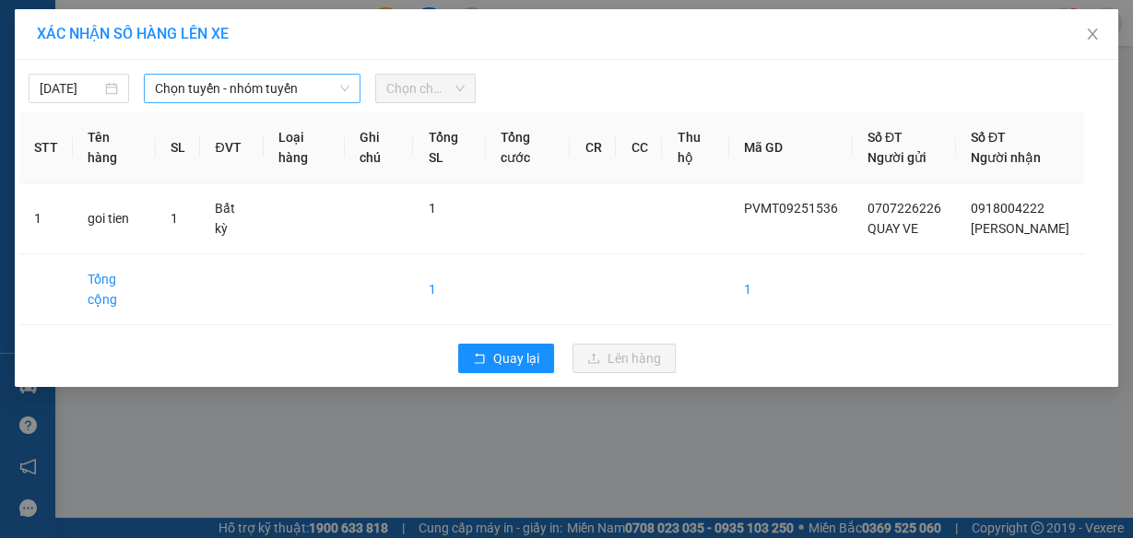
click at [198, 91] on span "Chọn tuyến - nhóm tuyến" at bounding box center [252, 89] width 194 height 28
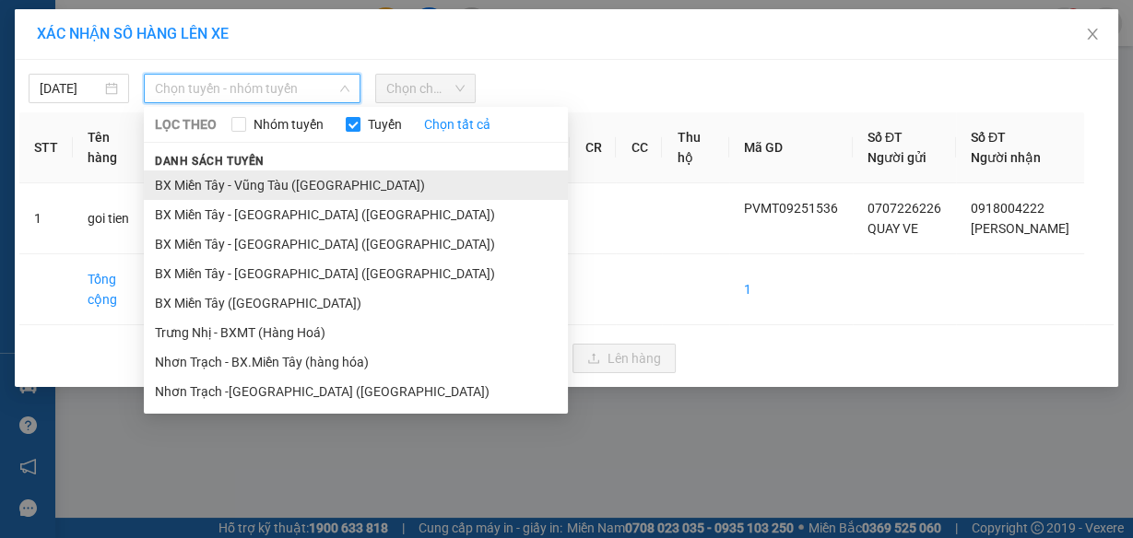
click at [272, 187] on li "BX Miền Tây - Vũng Tàu (Hàng Hóa)" at bounding box center [356, 184] width 424 height 29
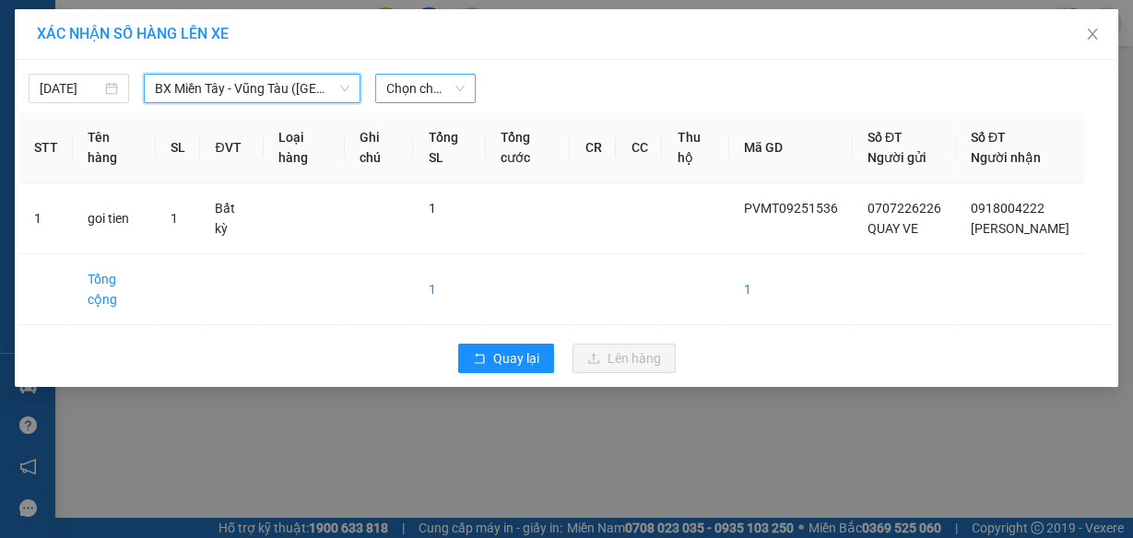
click at [427, 90] on span "Chọn chuyến" at bounding box center [425, 89] width 78 height 28
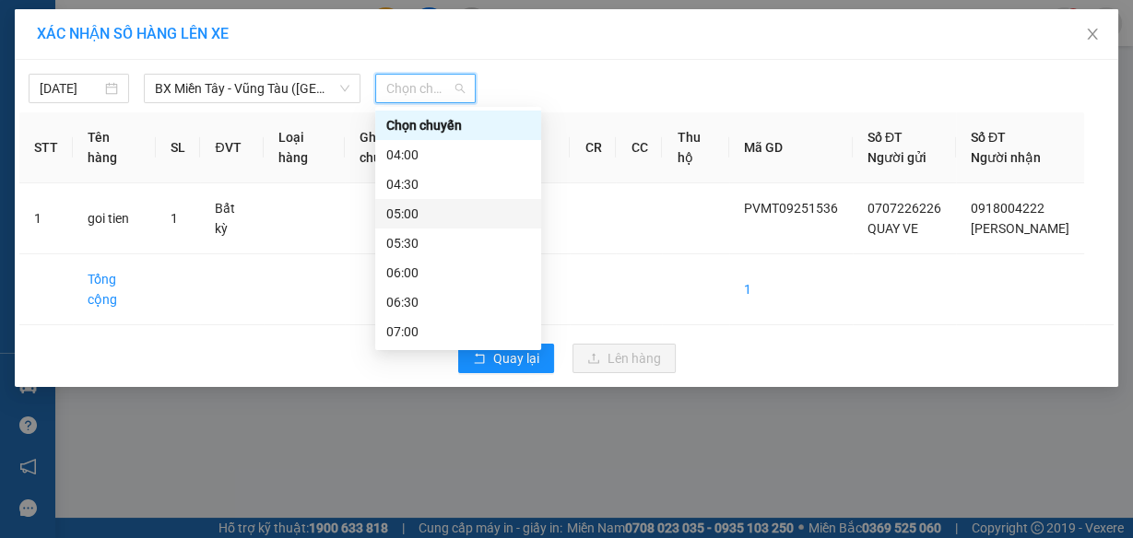
click at [422, 211] on div "05:00" at bounding box center [458, 214] width 144 height 20
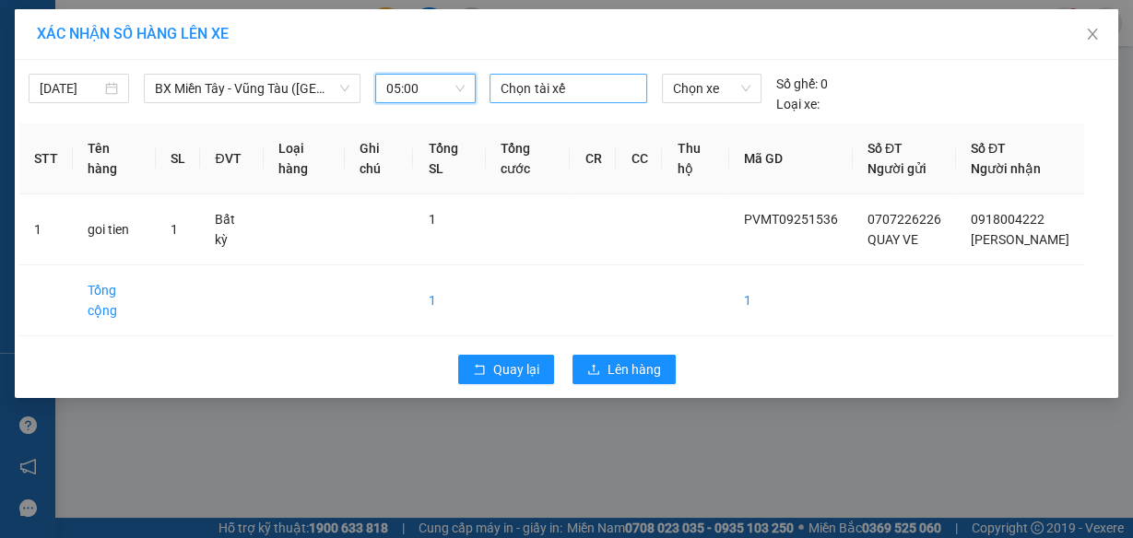
click at [541, 90] on div at bounding box center [567, 88] width 147 height 22
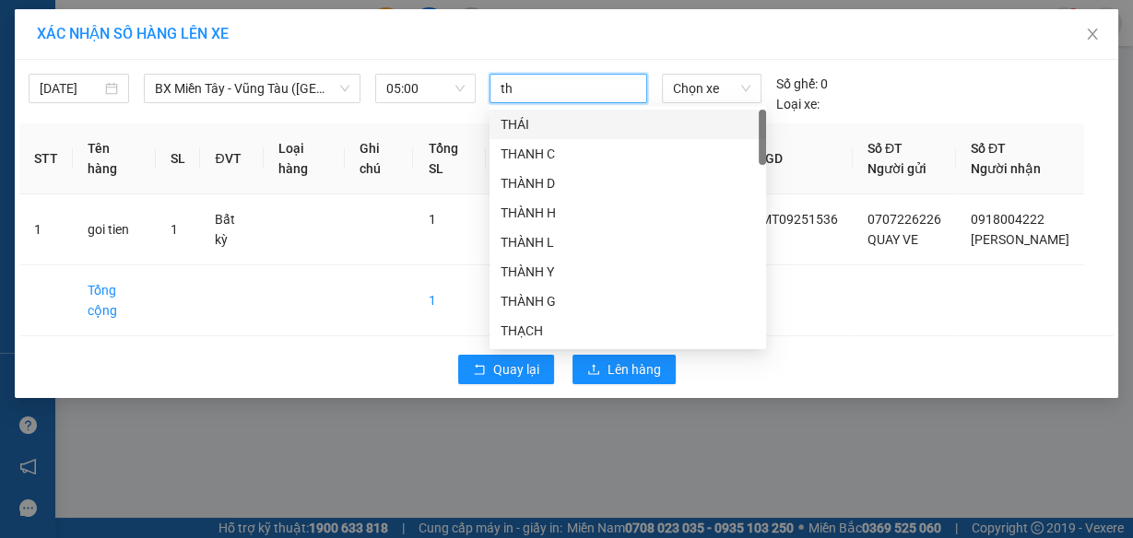
type input "tho"
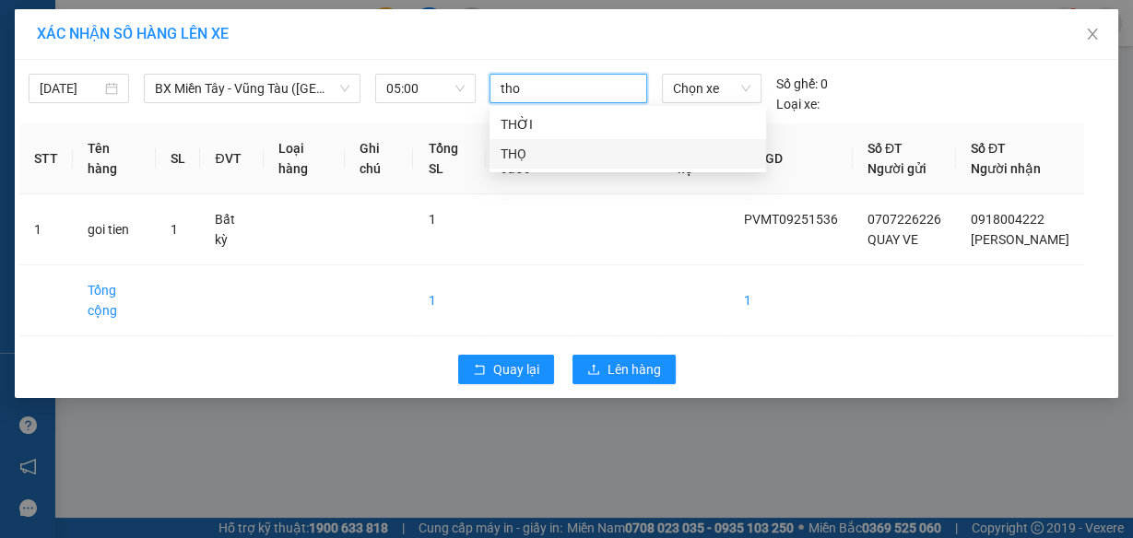
click at [531, 157] on div "THỌ" at bounding box center [627, 154] width 254 height 20
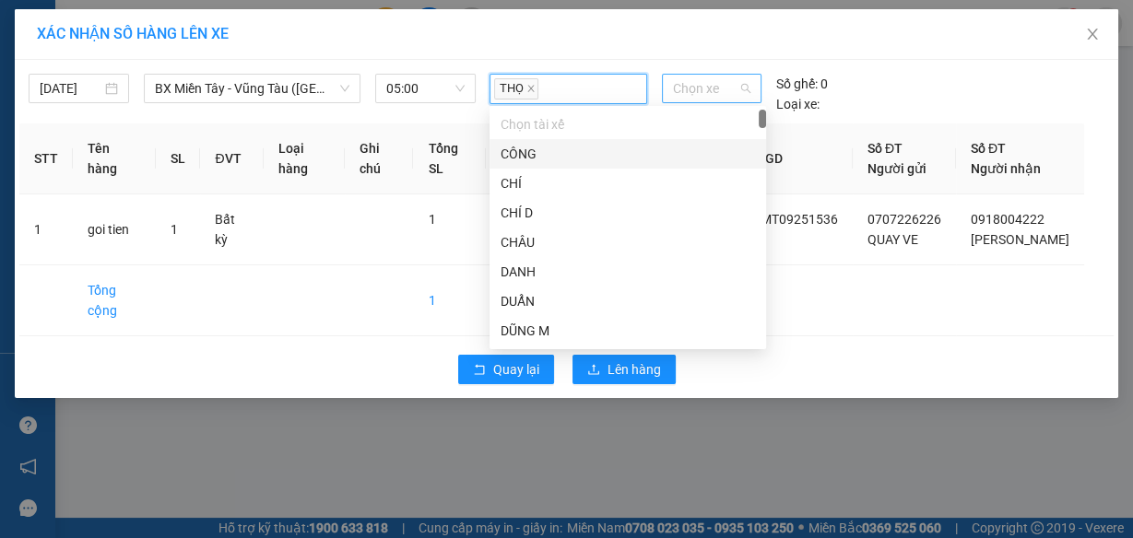
click at [699, 90] on span "Chọn xe" at bounding box center [711, 89] width 77 height 28
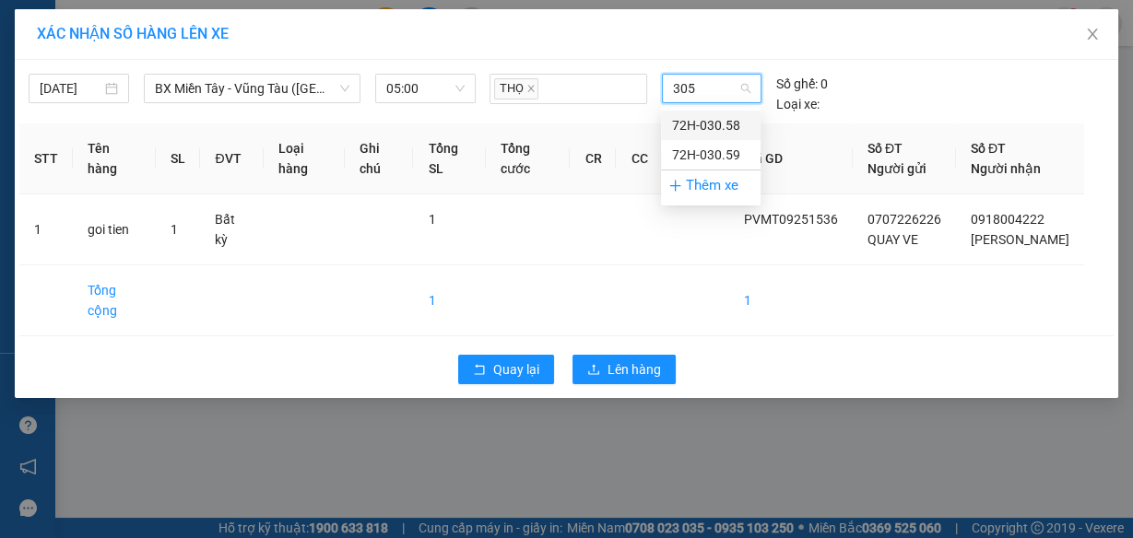
type input "3058"
click at [712, 124] on div "72H-030.58" at bounding box center [710, 125] width 77 height 20
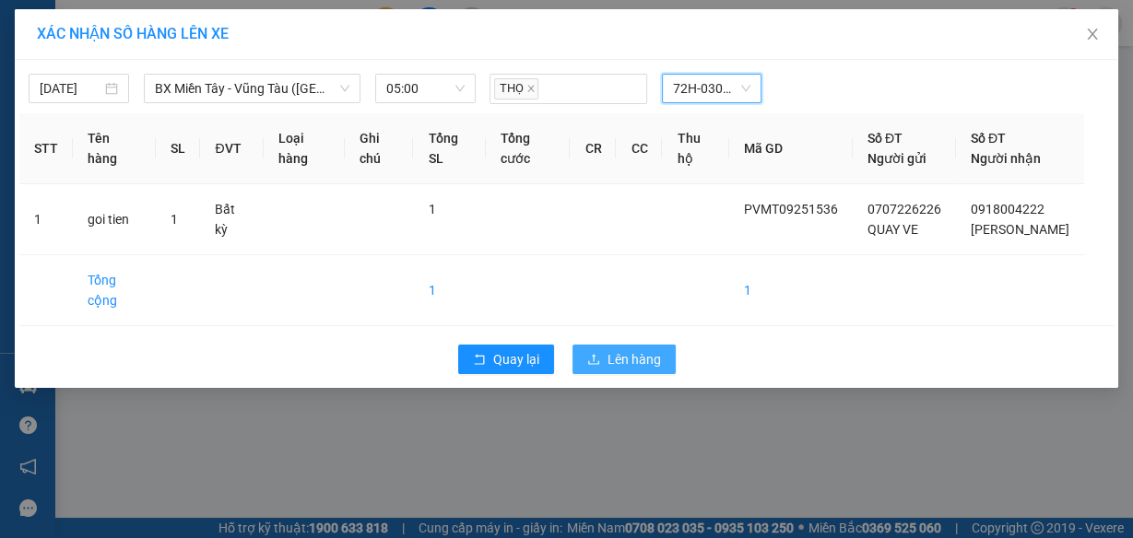
click at [625, 349] on span "Lên hàng" at bounding box center [633, 359] width 53 height 20
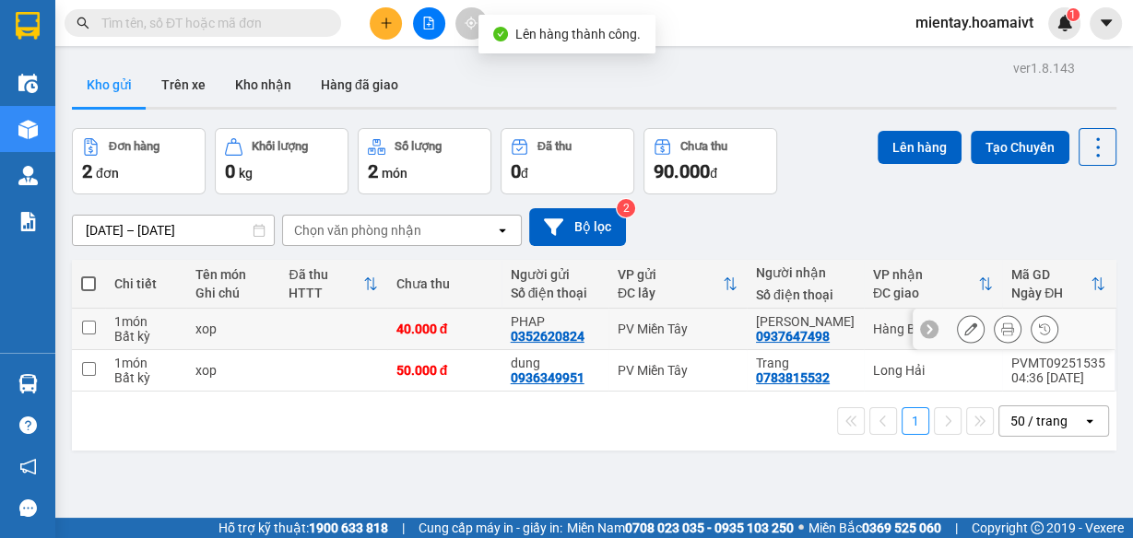
click at [365, 321] on td at bounding box center [332, 329] width 107 height 41
checkbox input "true"
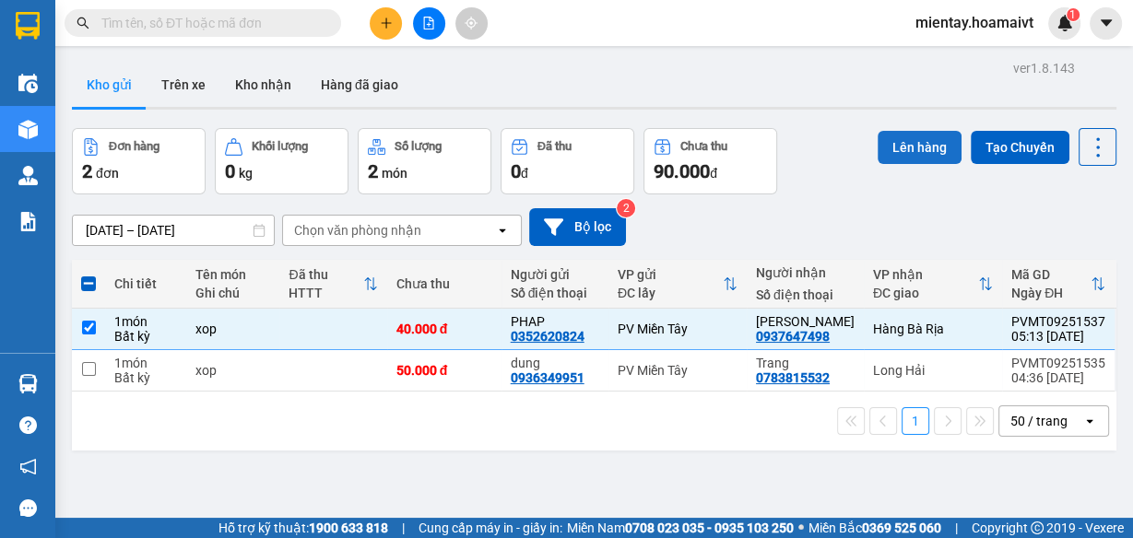
click at [892, 149] on button "Lên hàng" at bounding box center [919, 147] width 84 height 33
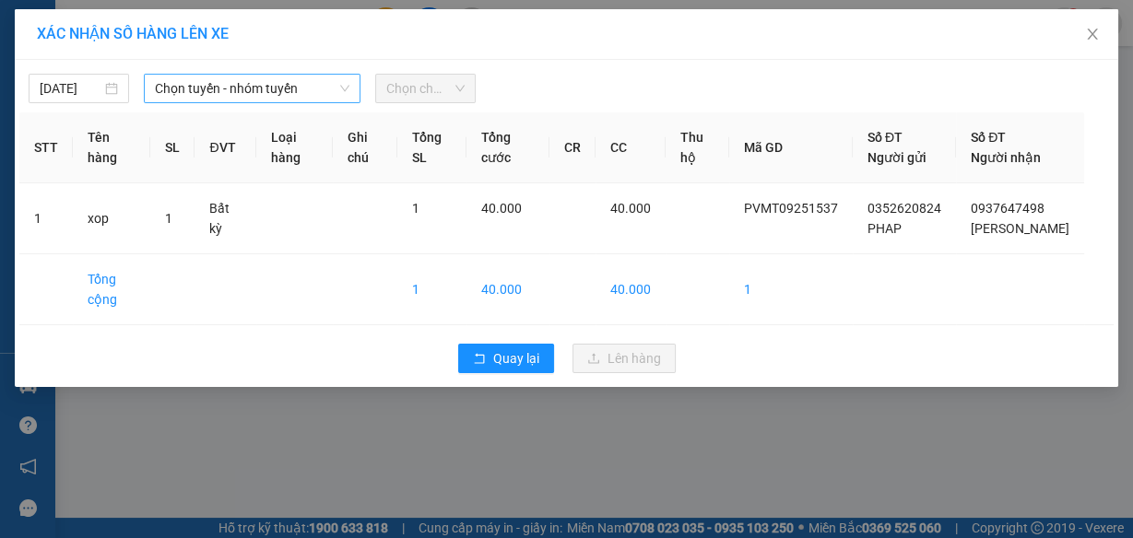
click at [246, 88] on span "Chọn tuyến - nhóm tuyến" at bounding box center [252, 89] width 194 height 28
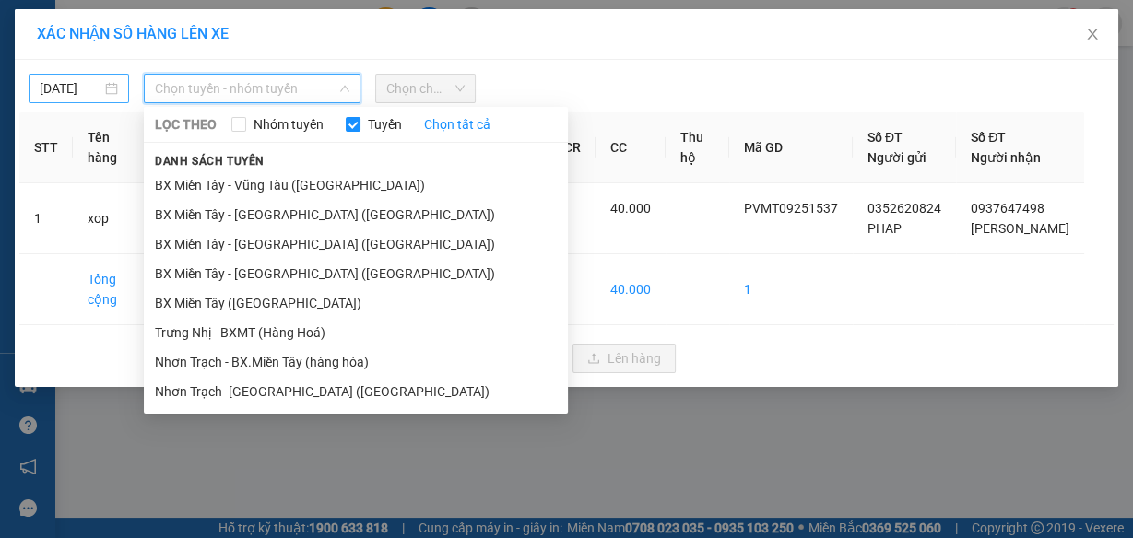
click at [88, 89] on input "13/09/2025" at bounding box center [71, 88] width 62 height 20
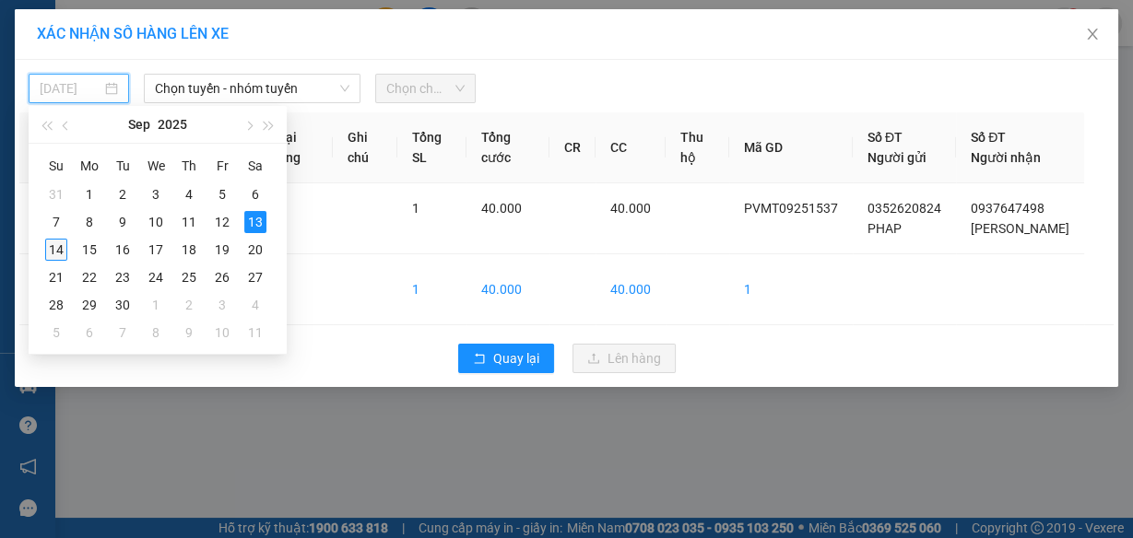
click at [47, 252] on div "14" at bounding box center [56, 250] width 22 height 22
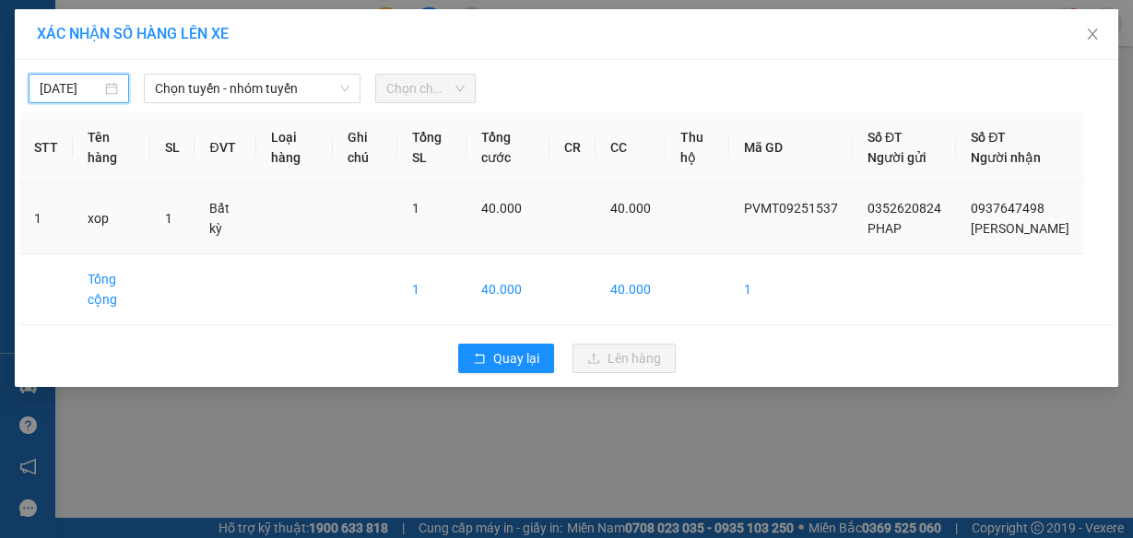
type input "14/09/2025"
click at [229, 87] on span "Chọn tuyến - nhóm tuyến" at bounding box center [252, 89] width 194 height 28
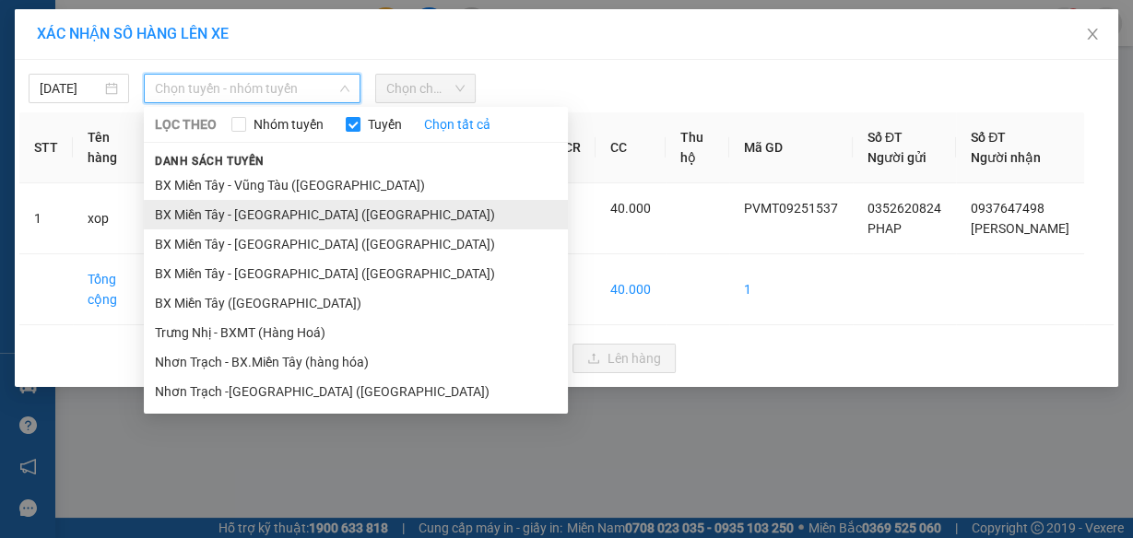
click at [239, 210] on li "BX Miền Tây - Bà Rịa (Hàng Hóa)" at bounding box center [356, 214] width 424 height 29
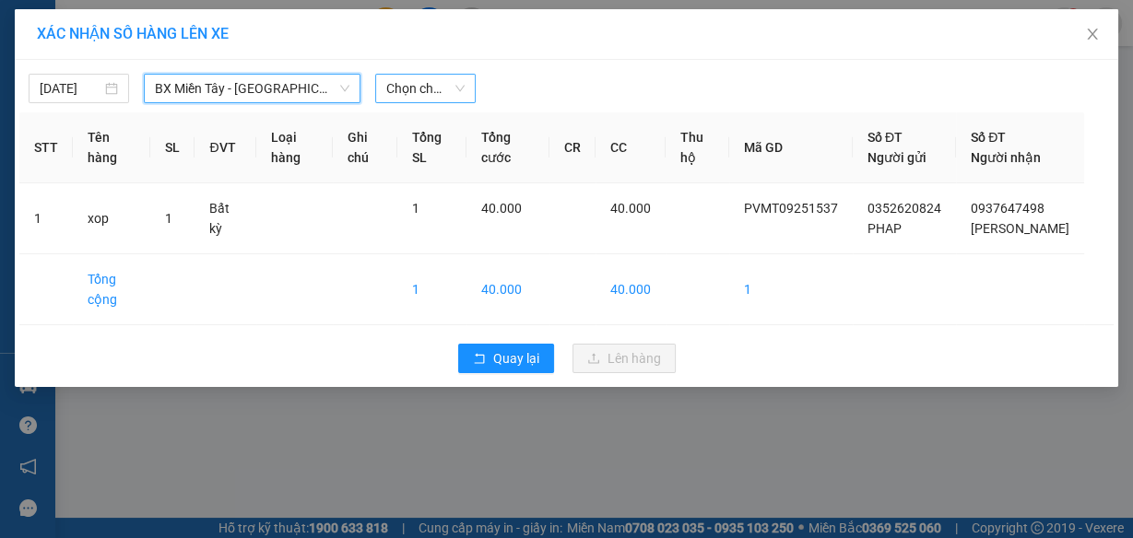
click at [424, 90] on span "Chọn chuyến" at bounding box center [425, 89] width 78 height 28
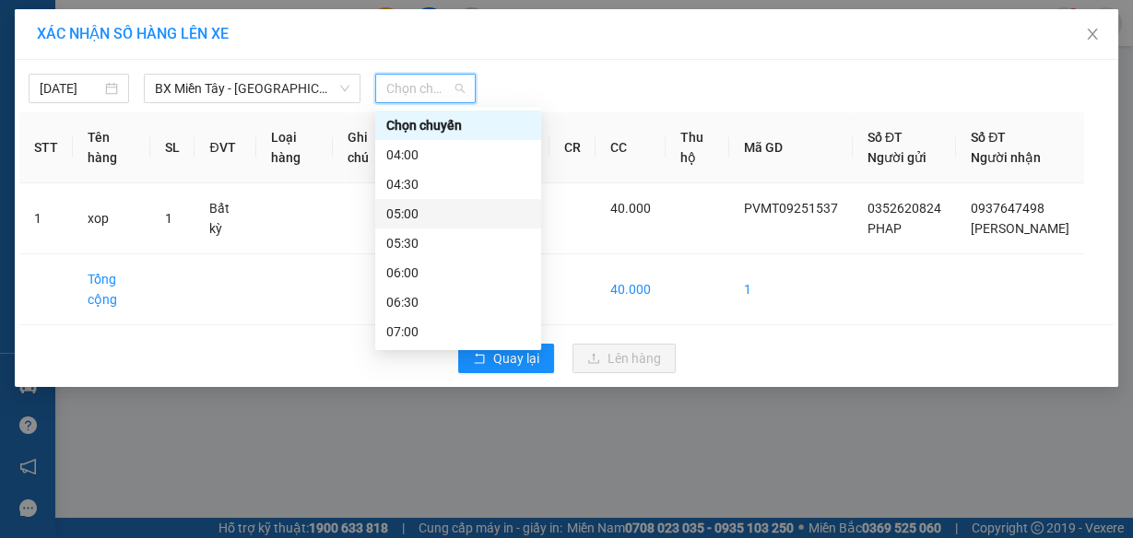
click at [425, 215] on div "05:00" at bounding box center [458, 214] width 144 height 20
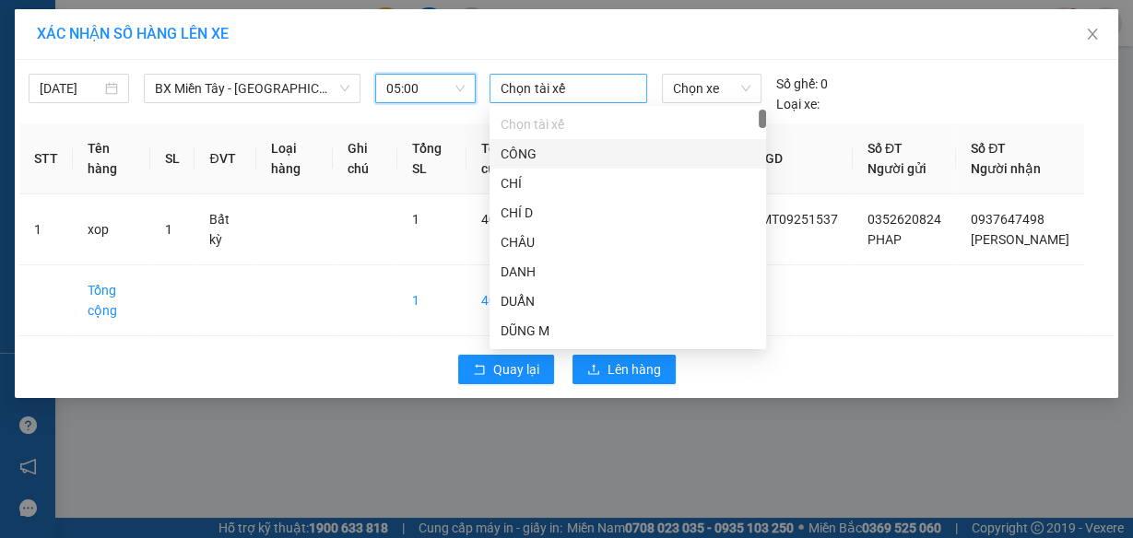
click at [551, 86] on div at bounding box center [567, 88] width 147 height 22
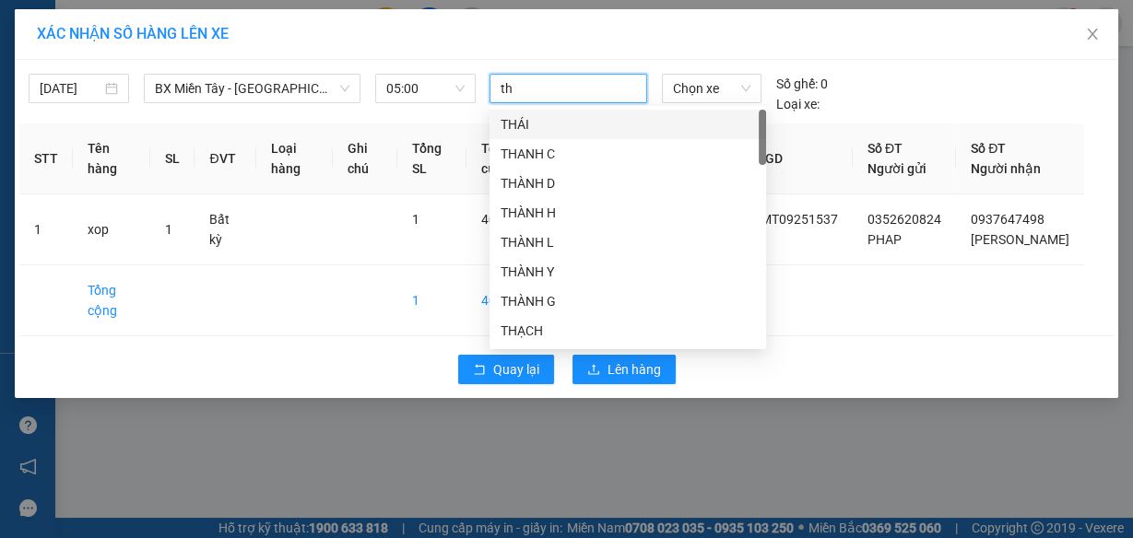
type input "tho"
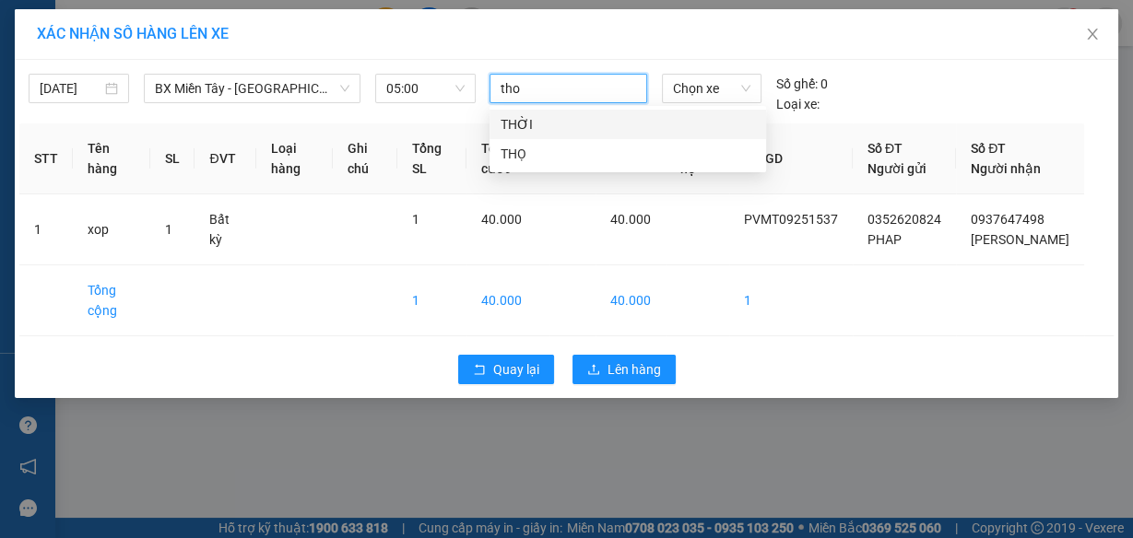
click at [535, 165] on div "THỌ" at bounding box center [627, 153] width 276 height 29
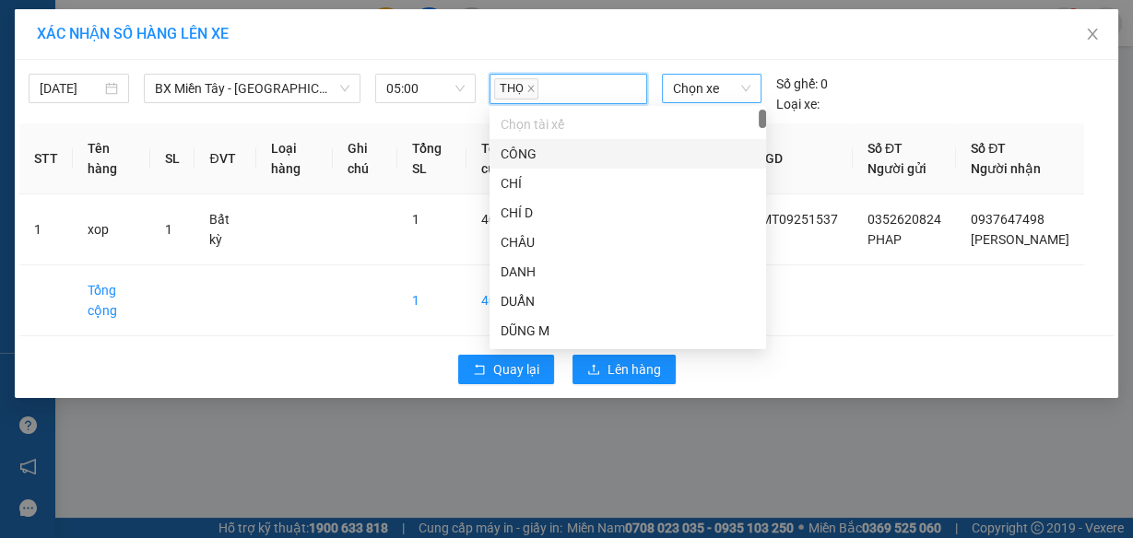
click at [714, 78] on span "Chọn xe" at bounding box center [711, 89] width 77 height 28
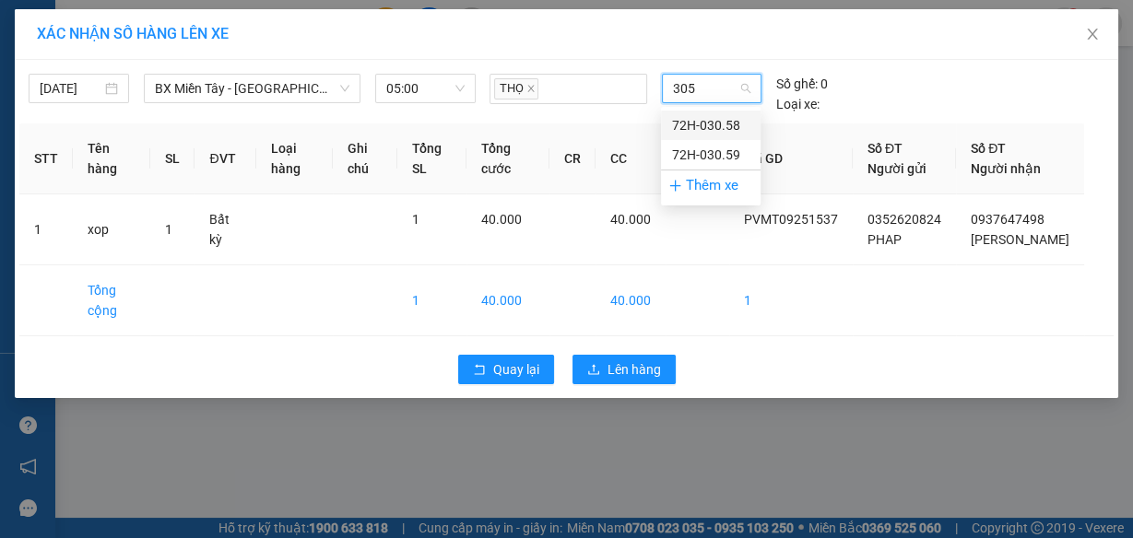
type input "3058"
click at [723, 126] on div "72H-030.58" at bounding box center [710, 125] width 77 height 20
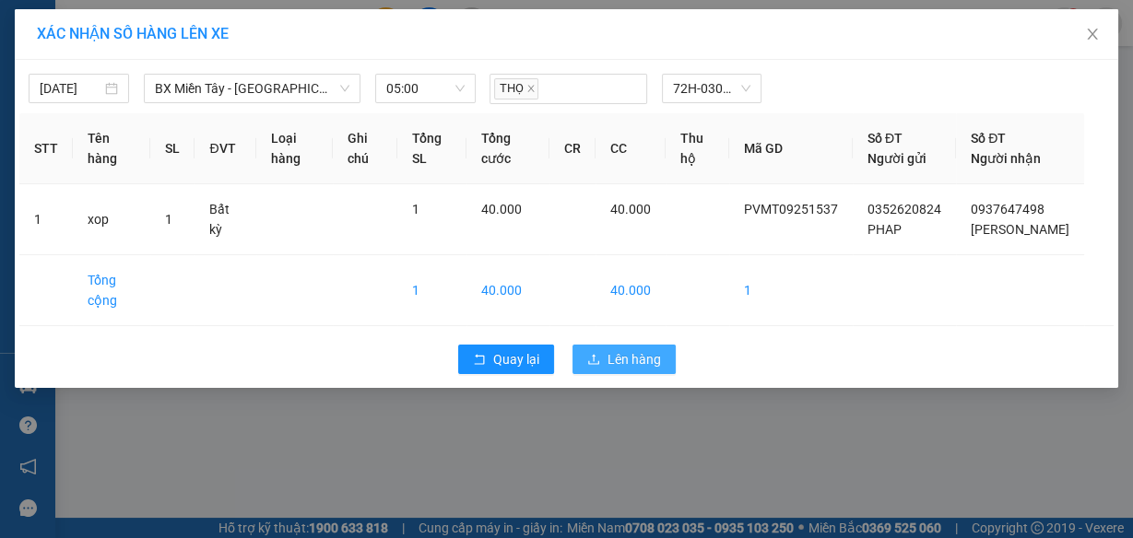
click at [611, 370] on span "Lên hàng" at bounding box center [633, 359] width 53 height 20
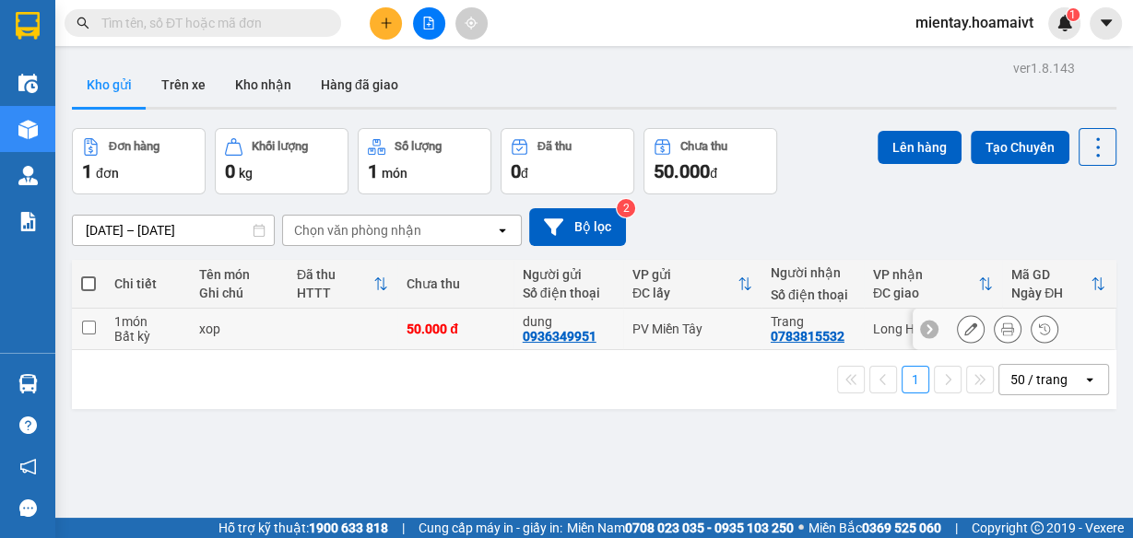
click at [317, 335] on td at bounding box center [343, 329] width 110 height 41
checkbox input "true"
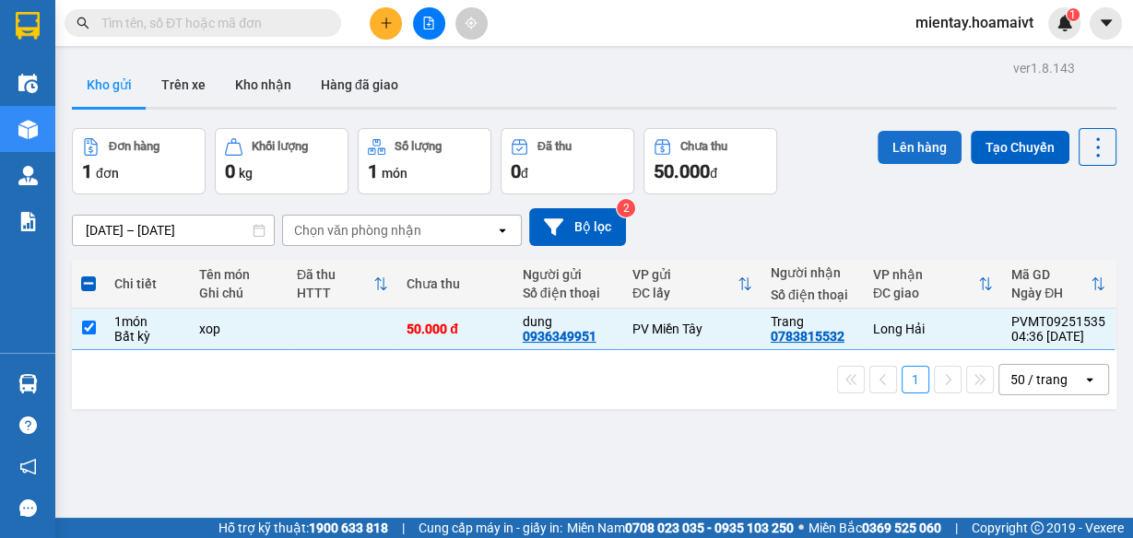
click at [914, 146] on button "Lên hàng" at bounding box center [919, 147] width 84 height 33
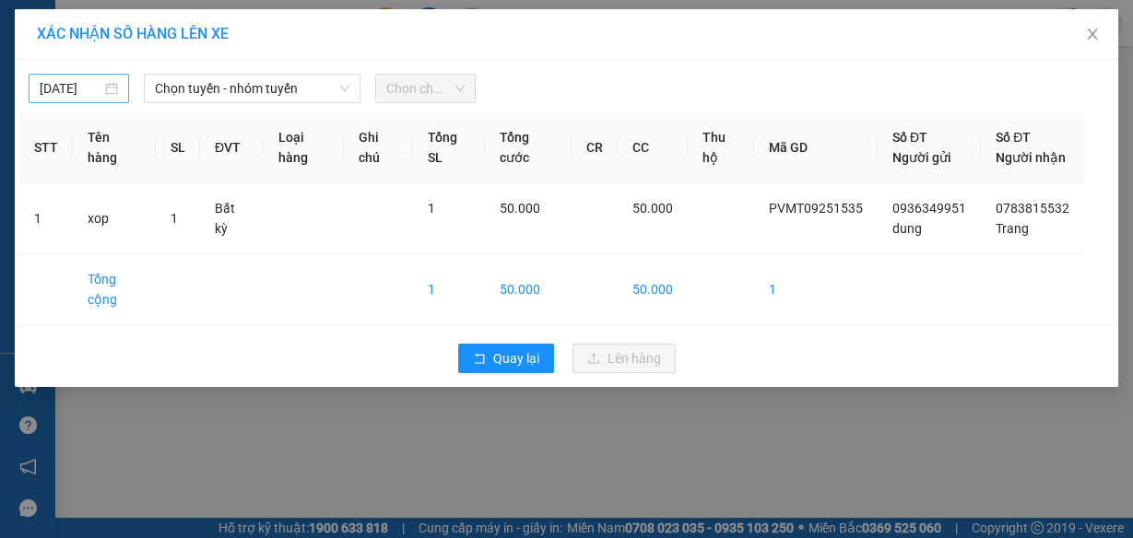
click at [63, 88] on input "13/09/2025" at bounding box center [71, 88] width 62 height 20
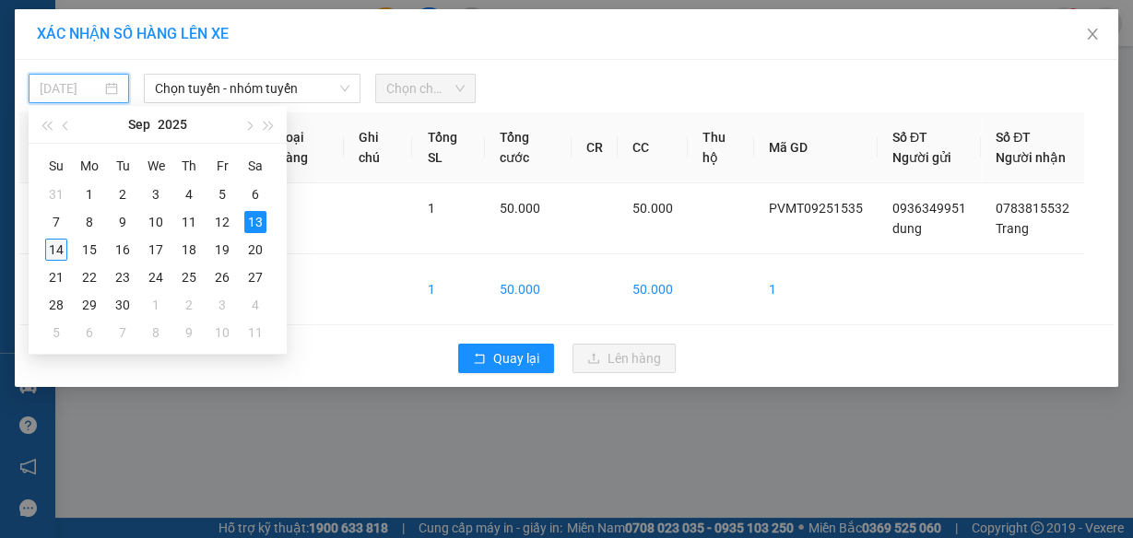
click at [48, 246] on div "14" at bounding box center [56, 250] width 22 height 22
type input "14/09/2025"
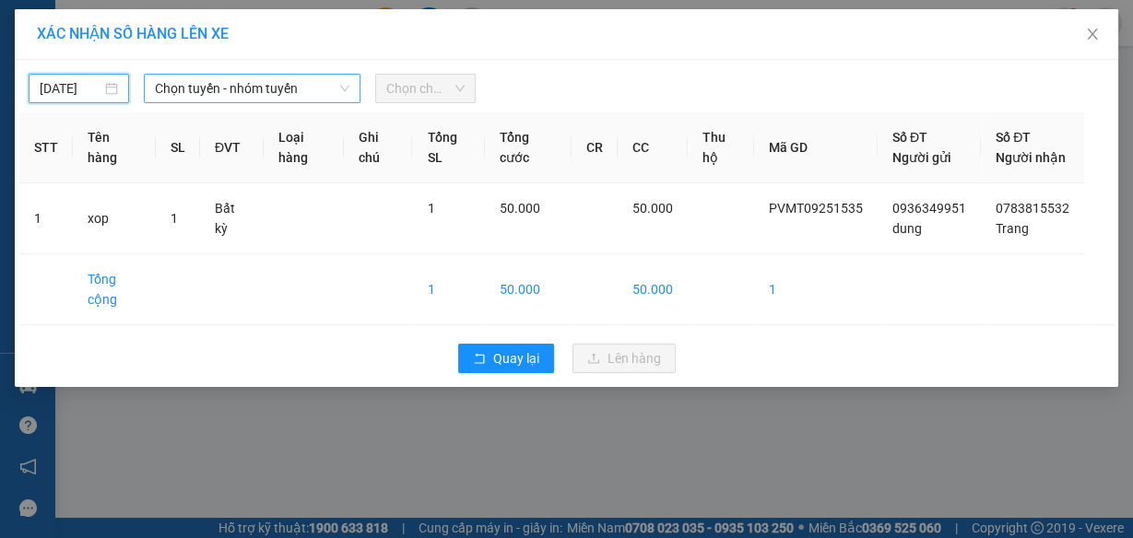
click at [214, 85] on span "Chọn tuyến - nhóm tuyến" at bounding box center [252, 89] width 194 height 28
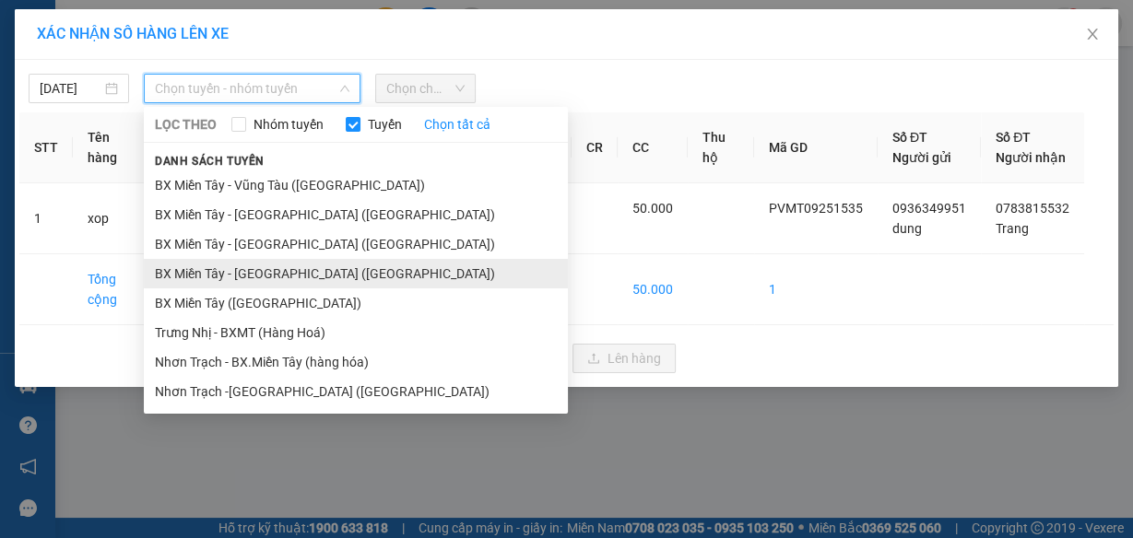
click at [262, 265] on li "BX Miền Tây - Long Hải (Hàng Hoá)" at bounding box center [356, 273] width 424 height 29
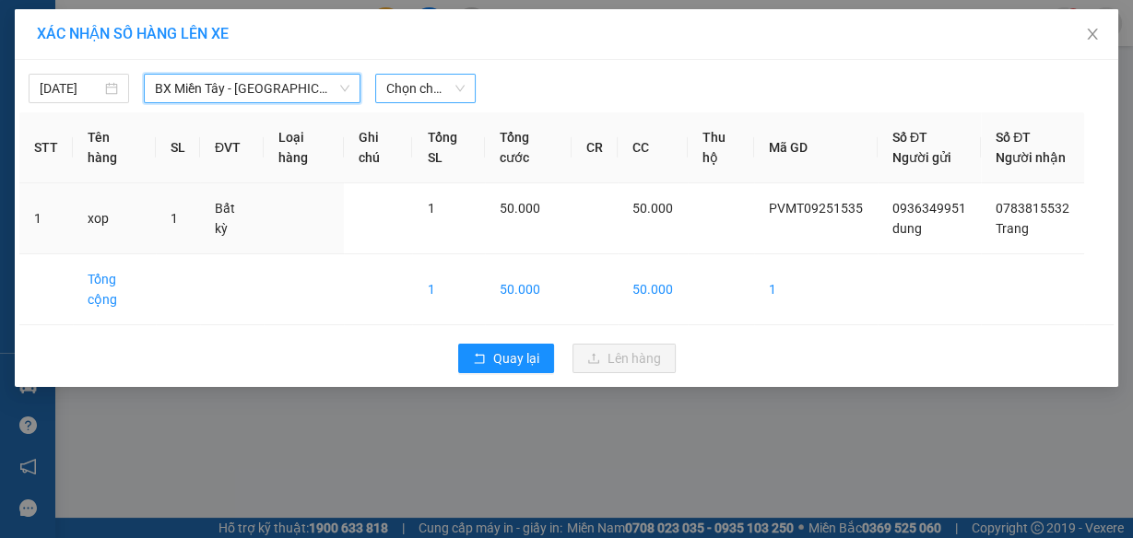
click at [393, 89] on span "Chọn chuyến" at bounding box center [425, 89] width 78 height 28
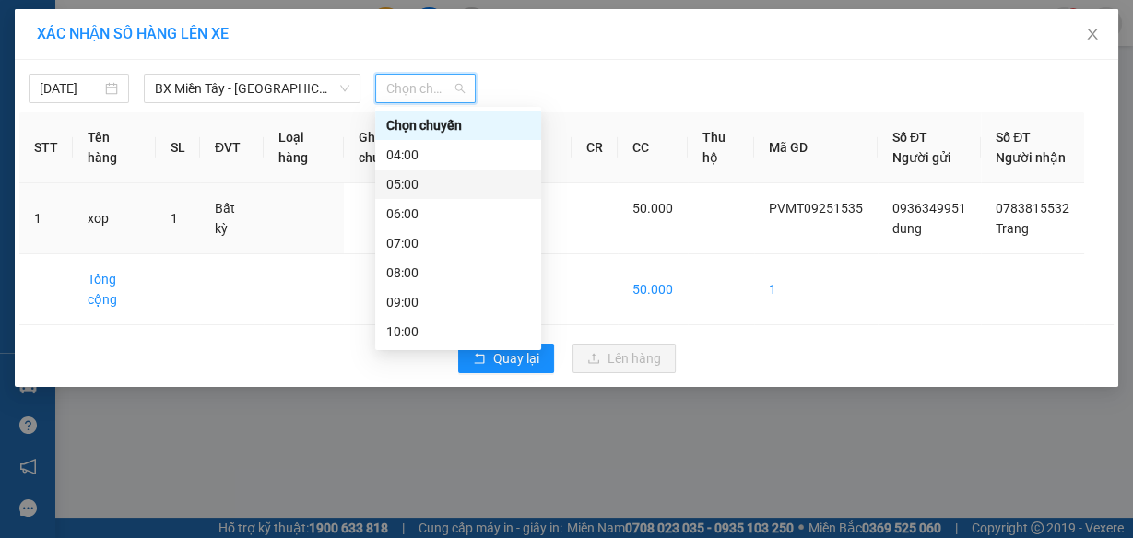
click at [422, 184] on div "05:00" at bounding box center [458, 184] width 144 height 20
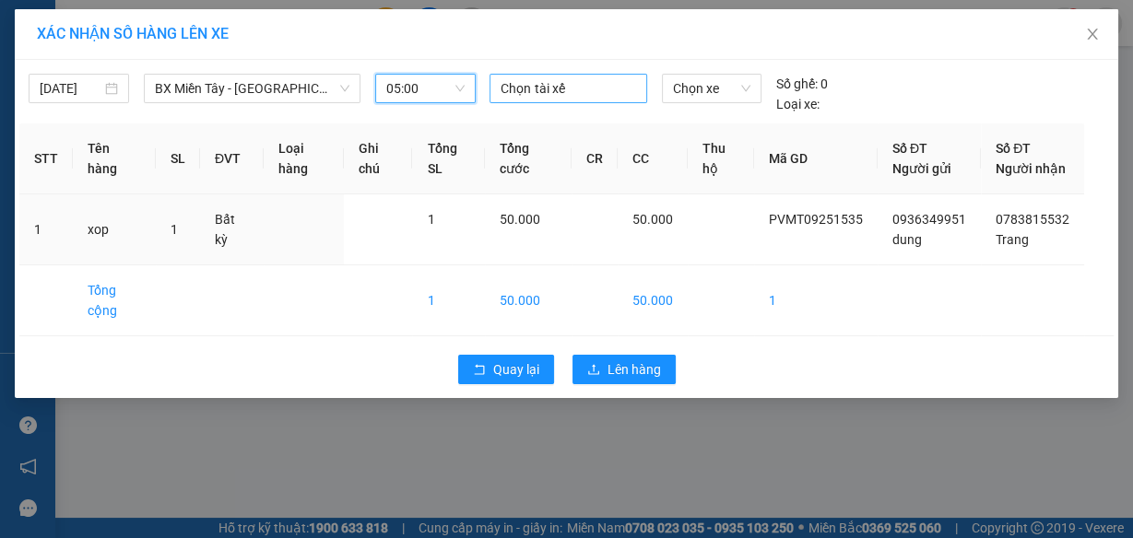
click at [551, 88] on div at bounding box center [567, 88] width 147 height 22
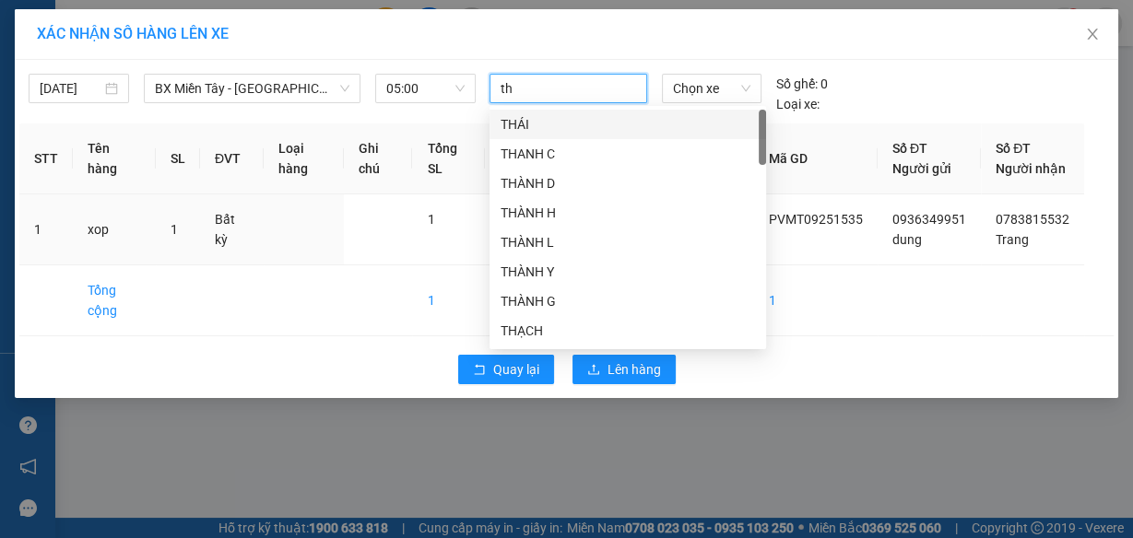
type input "tho"
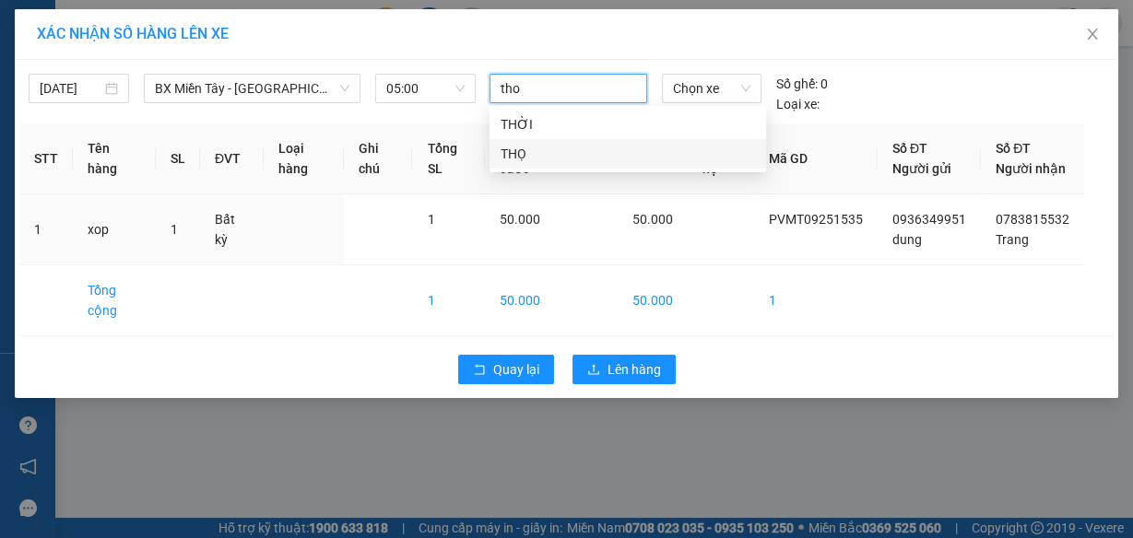
click at [526, 153] on div "THỌ" at bounding box center [627, 154] width 254 height 20
click at [698, 95] on span "Chọn xe" at bounding box center [711, 89] width 77 height 28
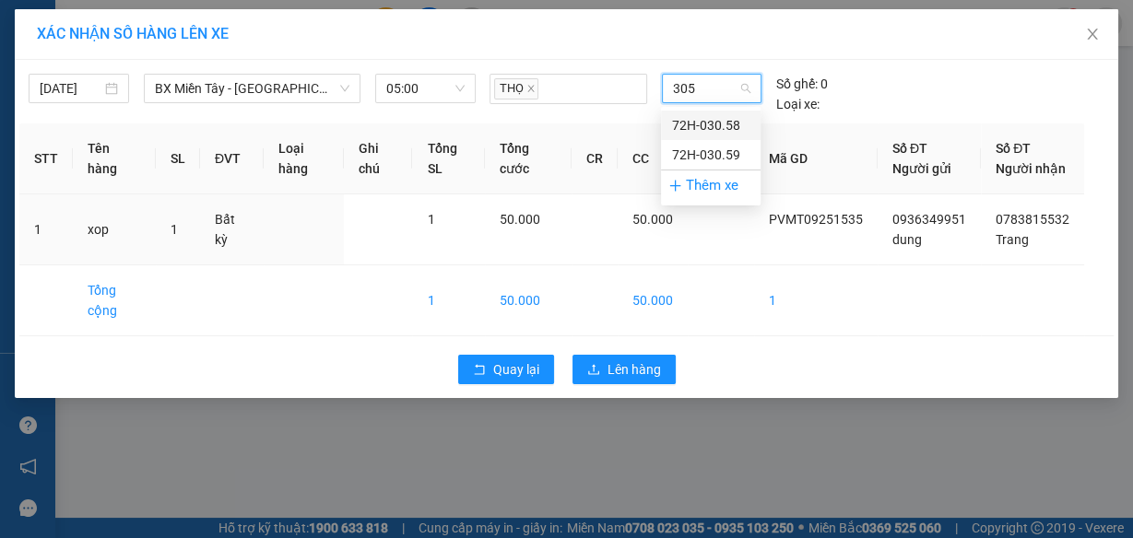
type input "3058"
click at [691, 131] on div "72H-030.58" at bounding box center [710, 125] width 77 height 20
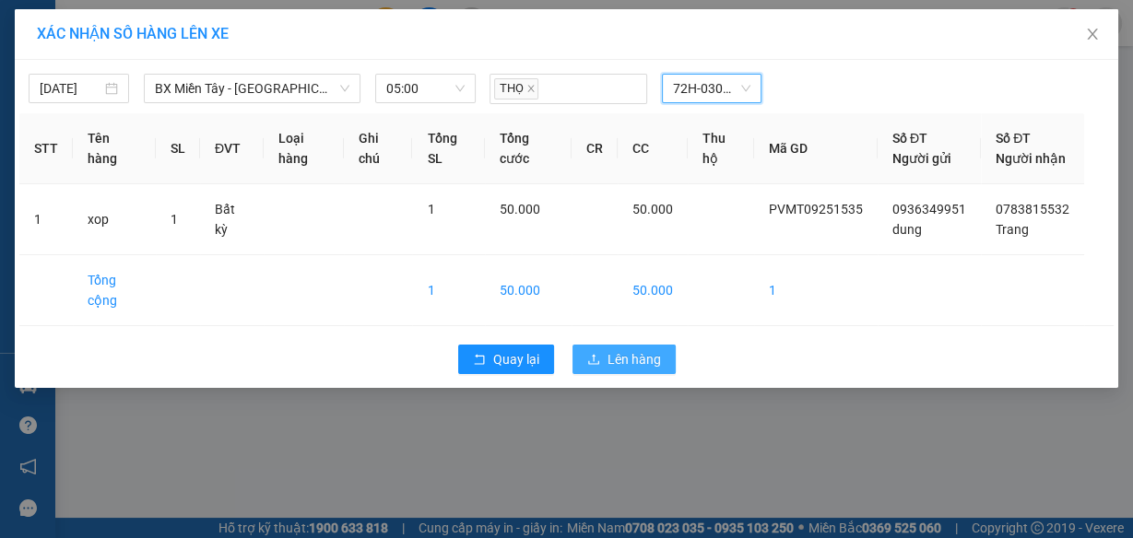
click at [628, 370] on span "Lên hàng" at bounding box center [633, 359] width 53 height 20
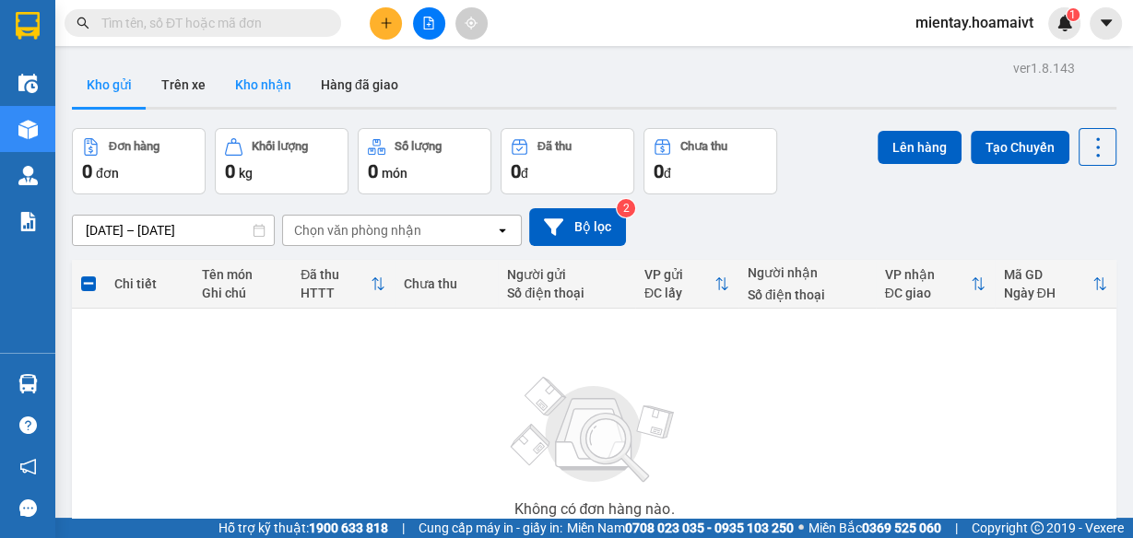
click at [287, 105] on button "Kho nhận" at bounding box center [263, 85] width 86 height 44
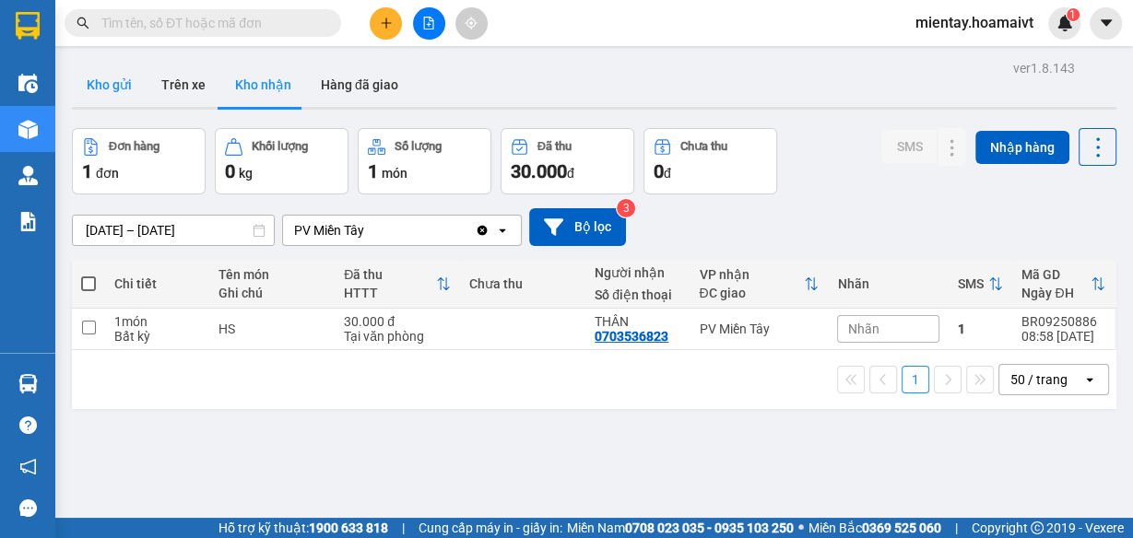
click at [114, 101] on button "Kho gửi" at bounding box center [109, 85] width 75 height 44
